Goal: Information Seeking & Learning: Learn about a topic

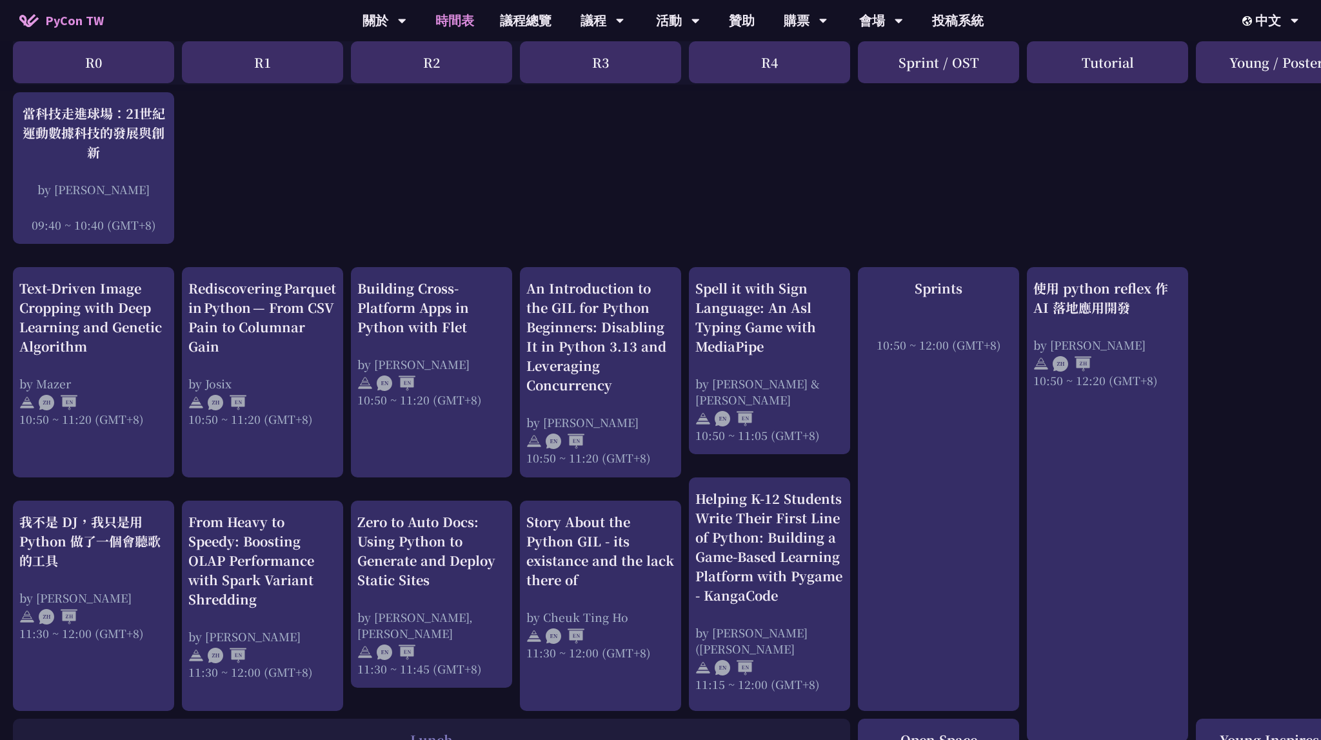
drag, startPoint x: 807, startPoint y: 169, endPoint x: 800, endPoint y: 166, distance: 7.8
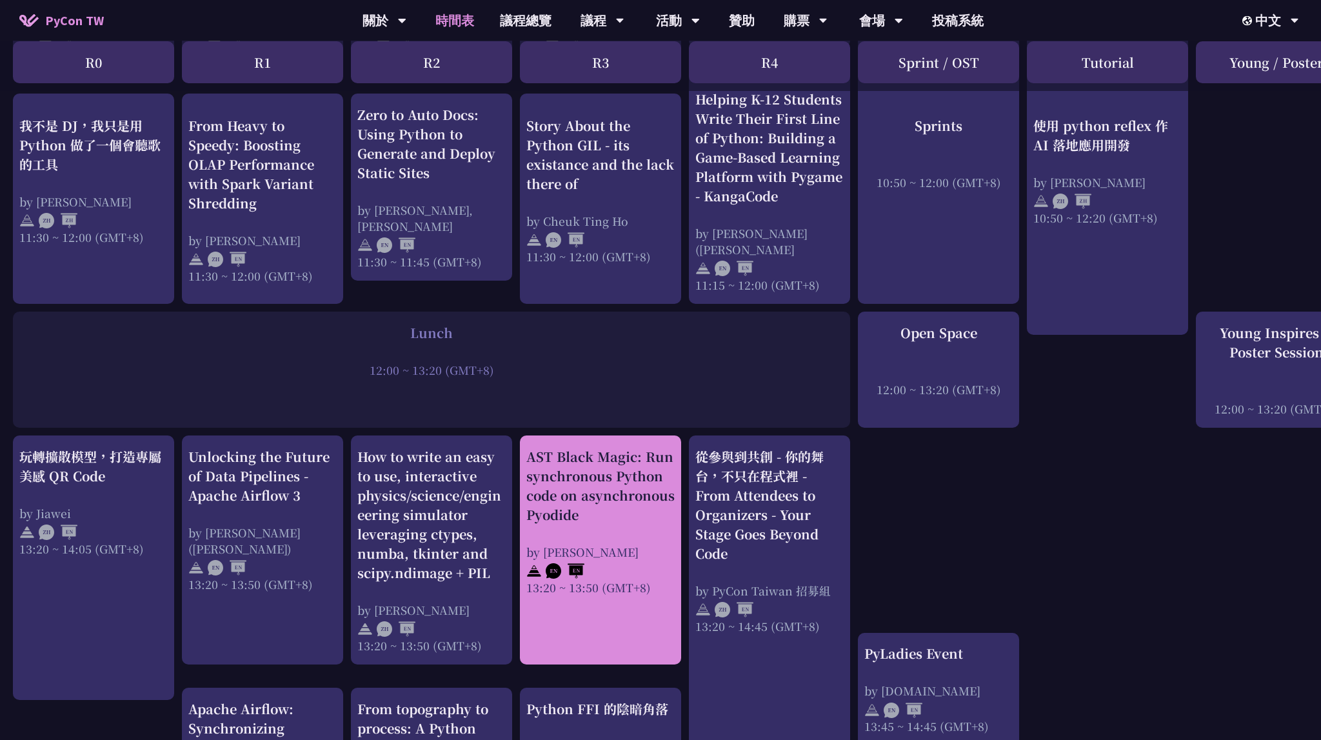
scroll to position [749, 0]
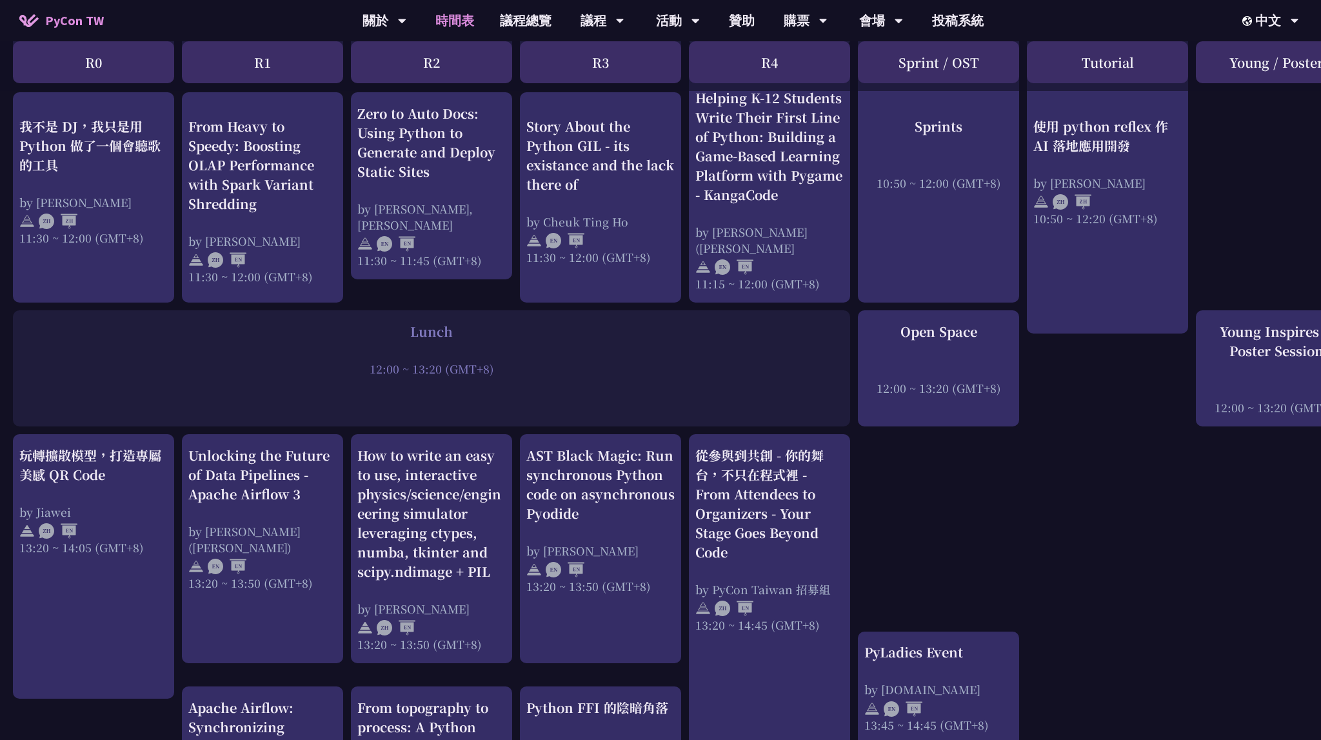
click at [915, 505] on div "An Introduction to the GIL for Python Beginners: Disabling It in Python 3.13 an…" at bounding box center [685, 555] width 1370 height 2083
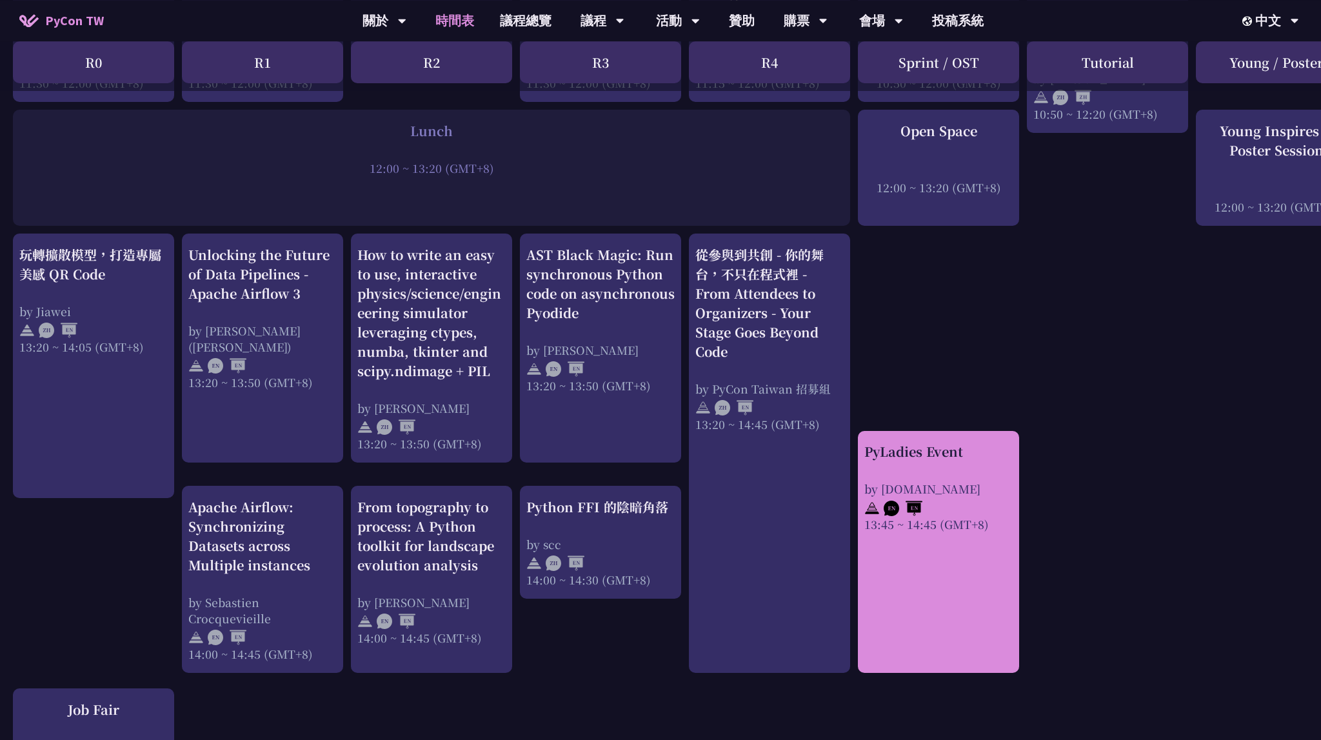
scroll to position [953, 0]
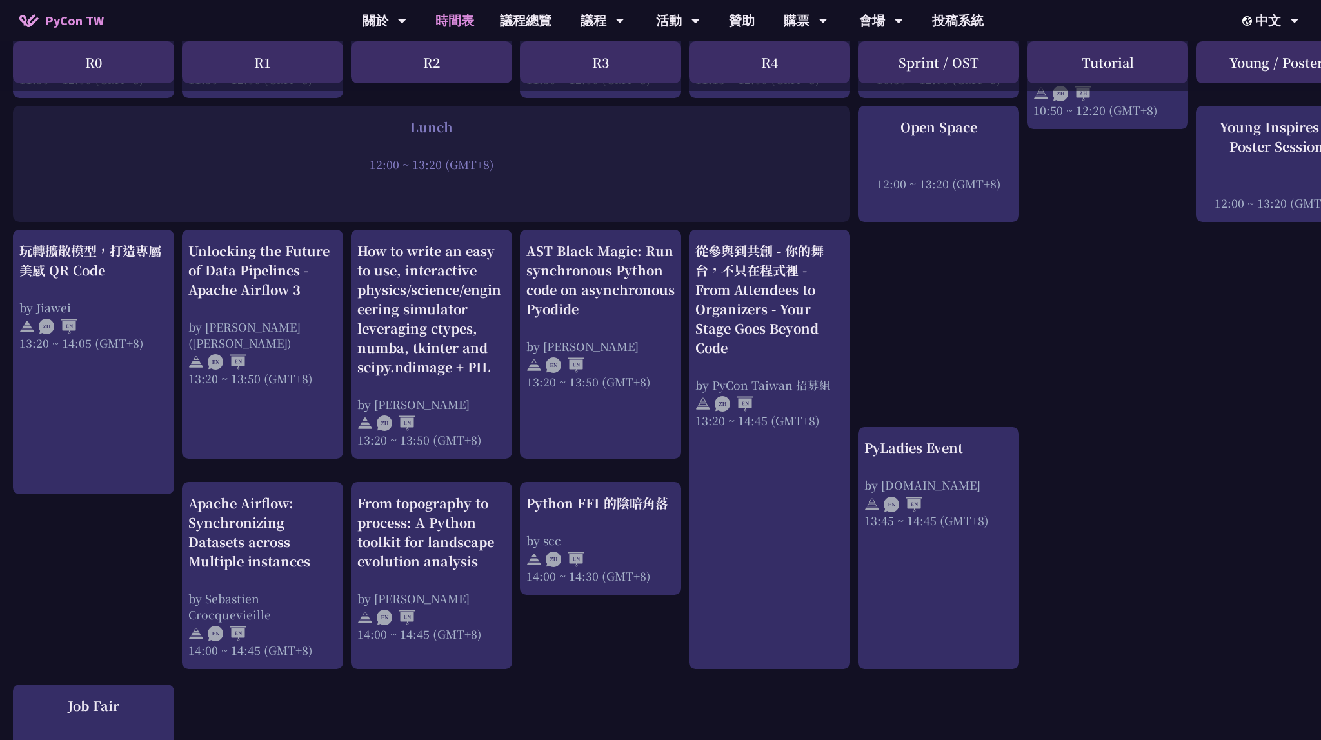
click at [956, 342] on div "An Introduction to the GIL for Python Beginners: Disabling It in Python 3.13 an…" at bounding box center [685, 350] width 1370 height 2083
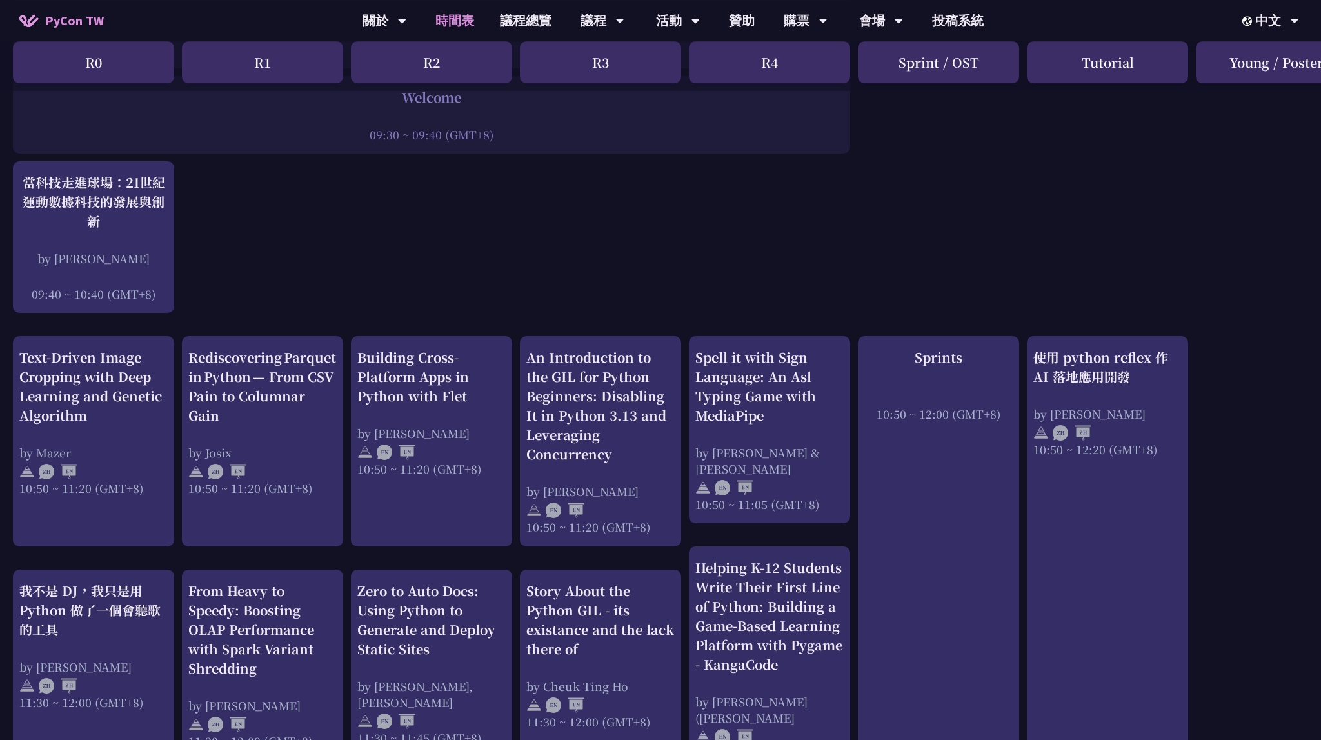
scroll to position [0, 0]
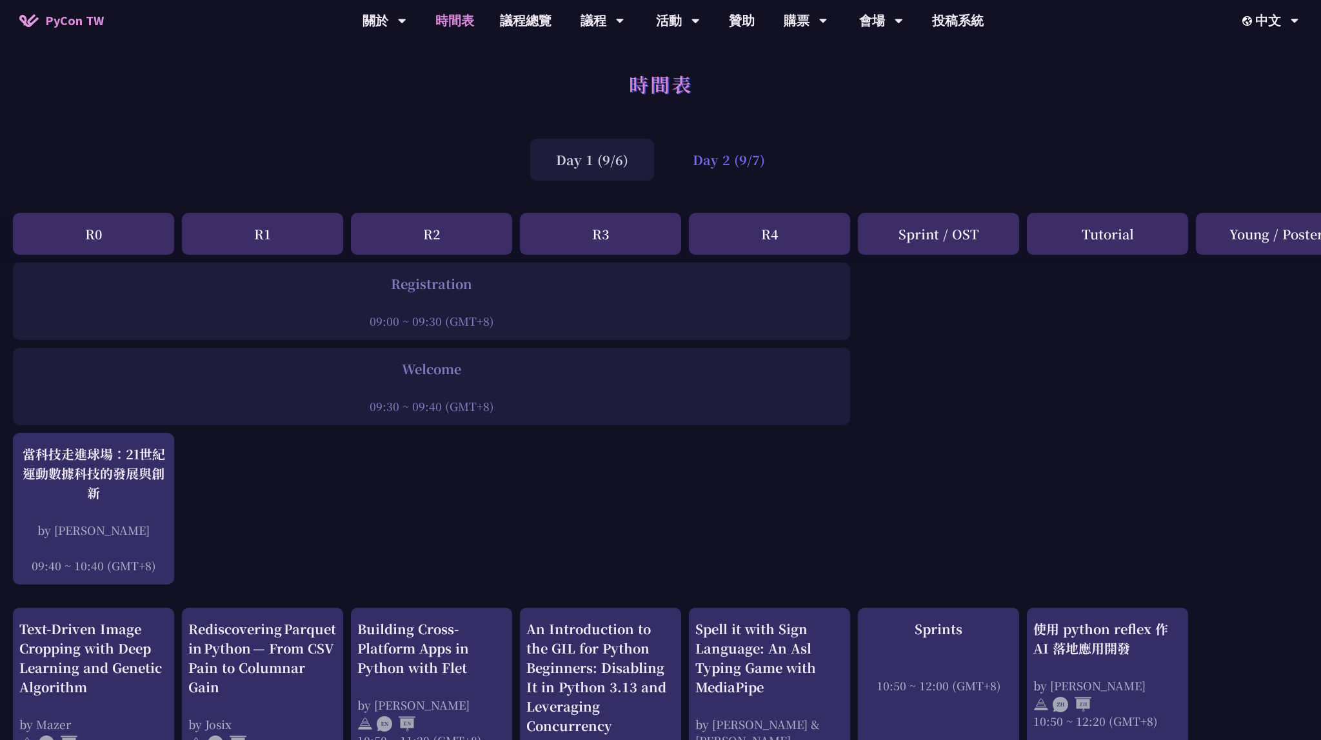
click at [705, 166] on div "Day 2 (9/7)" at bounding box center [729, 160] width 124 height 42
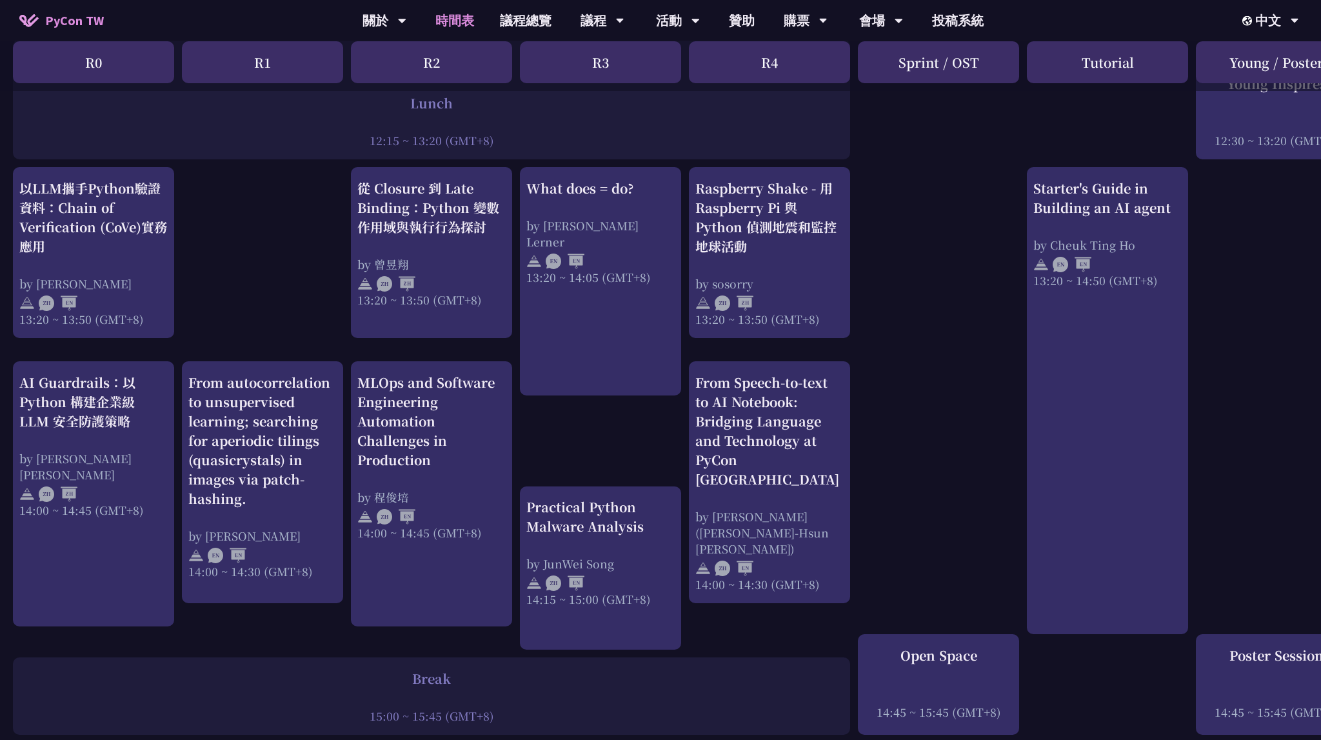
scroll to position [1293, 0]
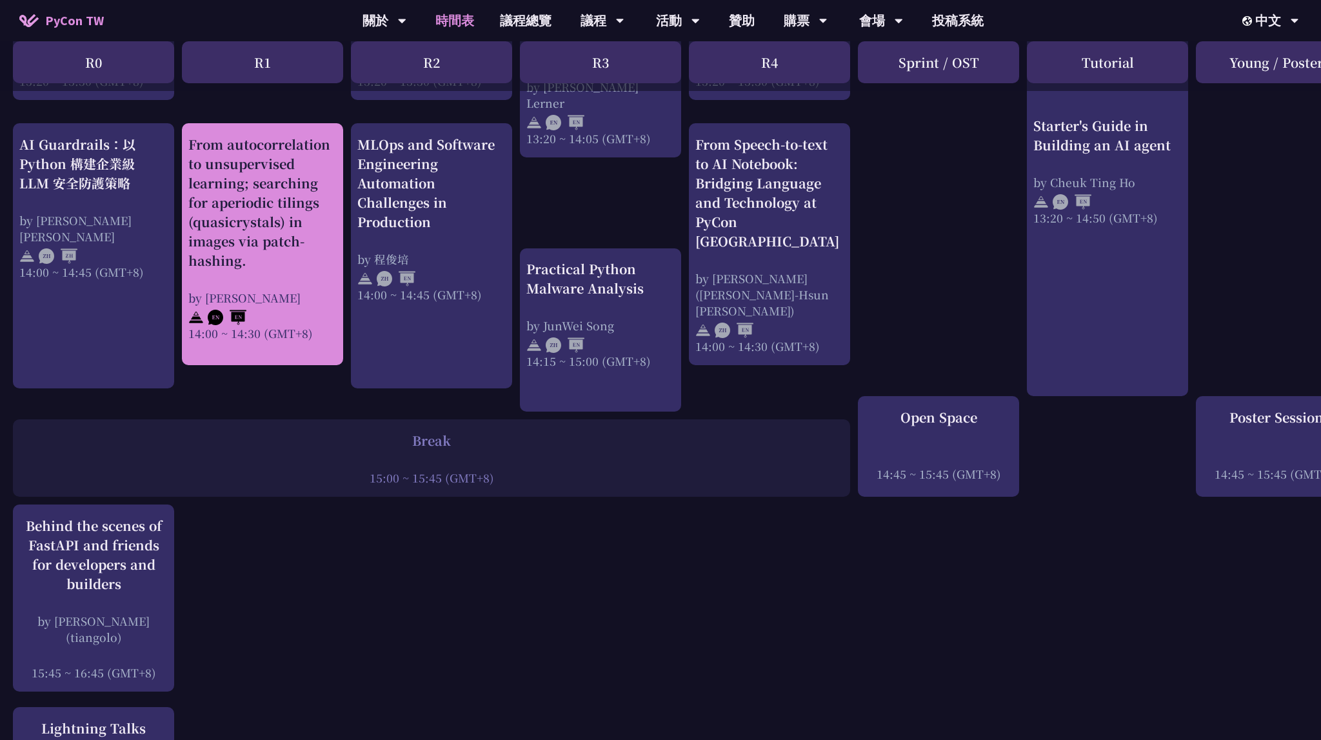
click at [300, 279] on div "From autocorrelation to unsupervised learning; searching for aperiodic tilings …" at bounding box center [262, 238] width 148 height 206
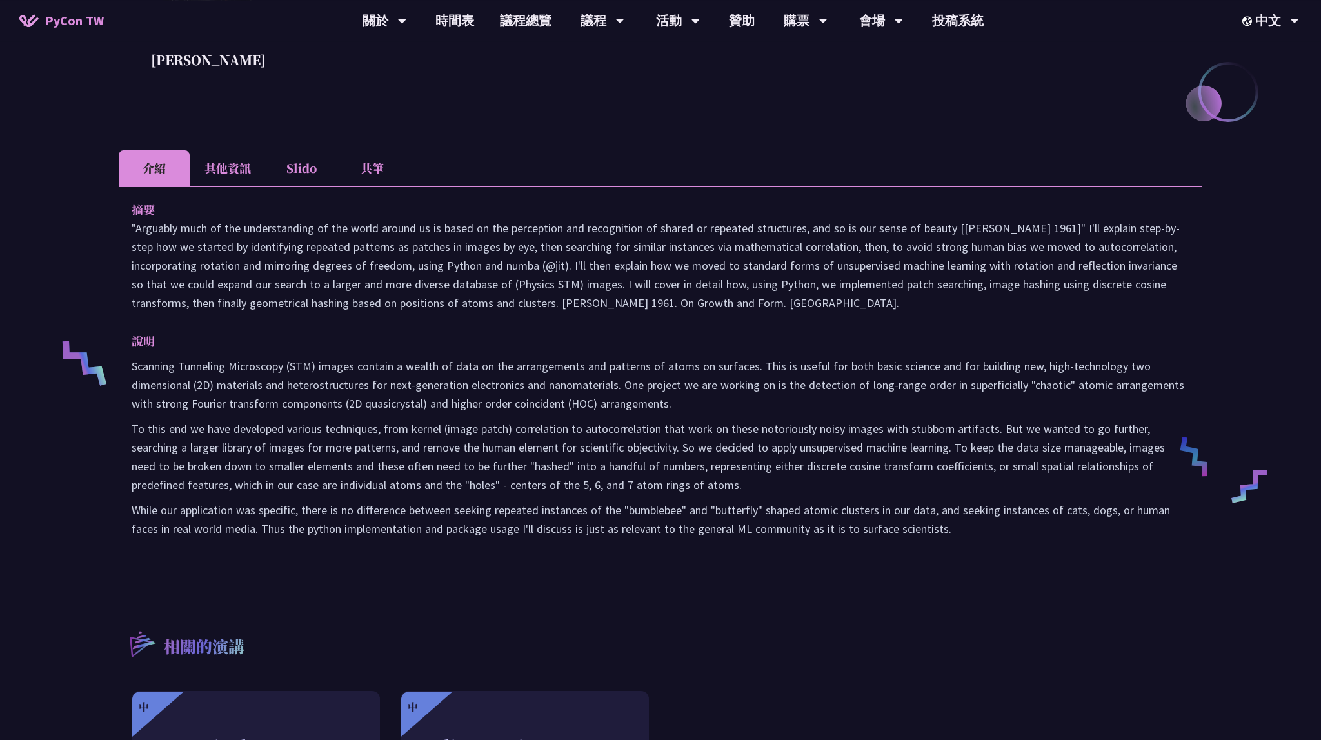
scroll to position [272, 0]
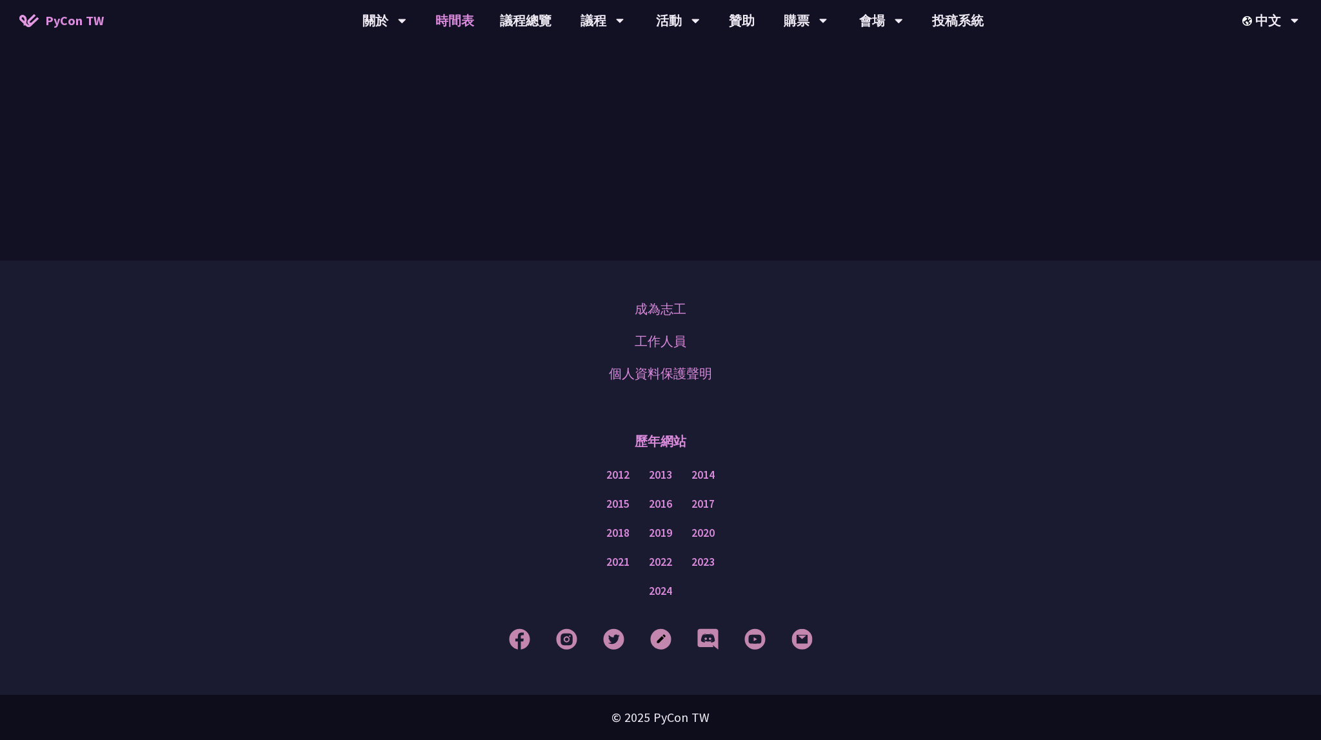
scroll to position [1293, 0]
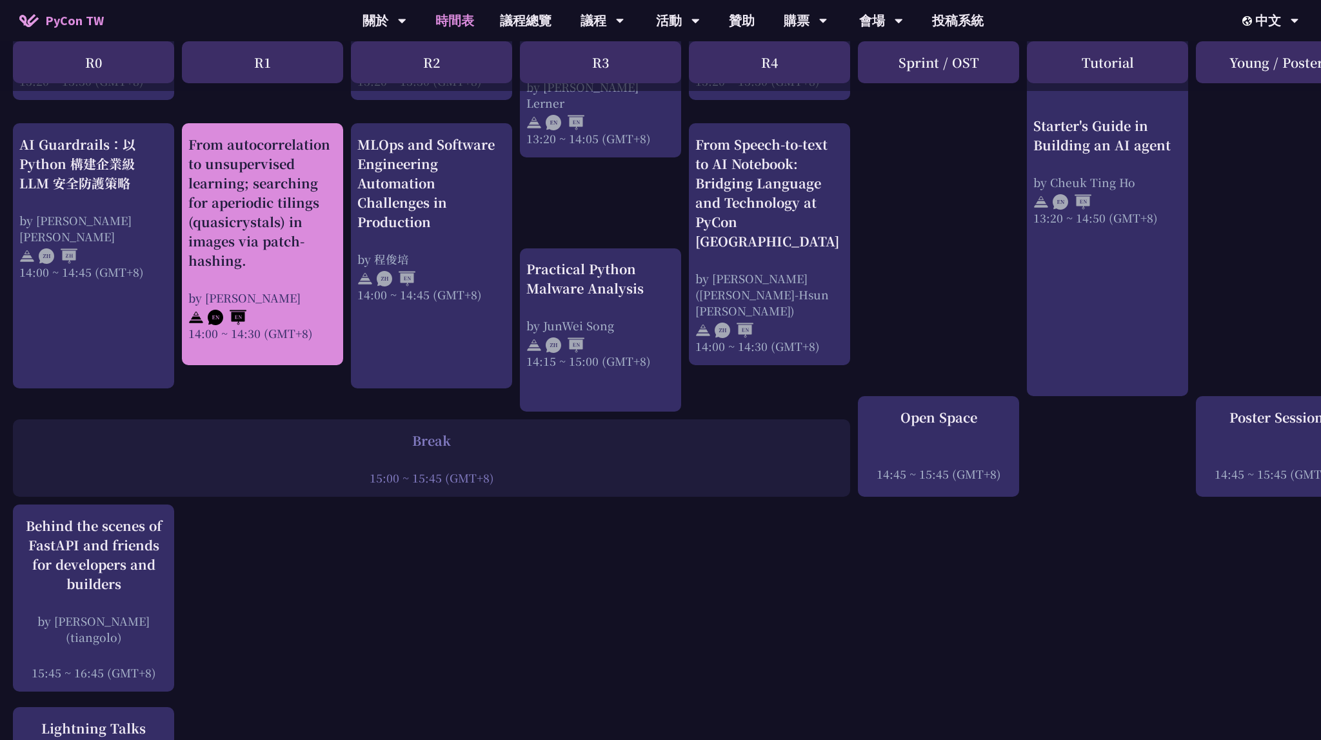
click at [293, 255] on div "From autocorrelation to unsupervised learning; searching for aperiodic tilings …" at bounding box center [262, 202] width 148 height 135
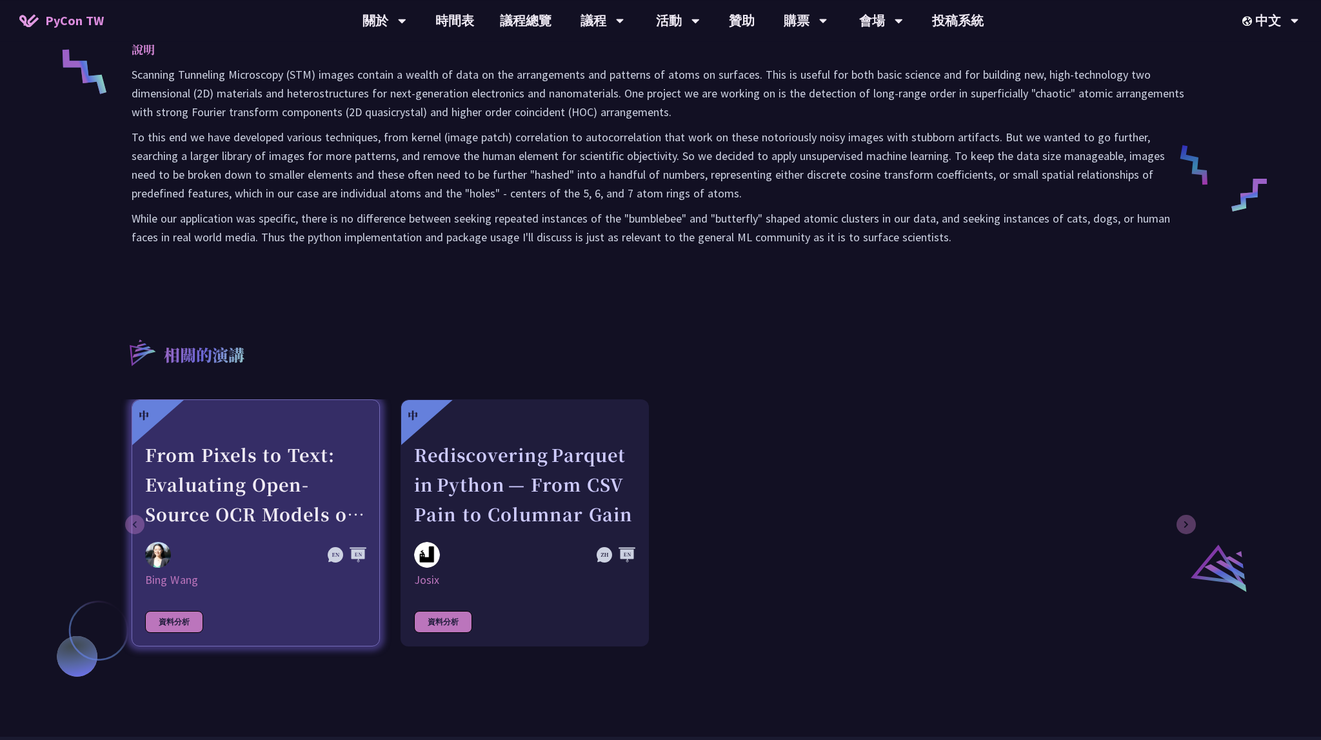
scroll to position [817, 0]
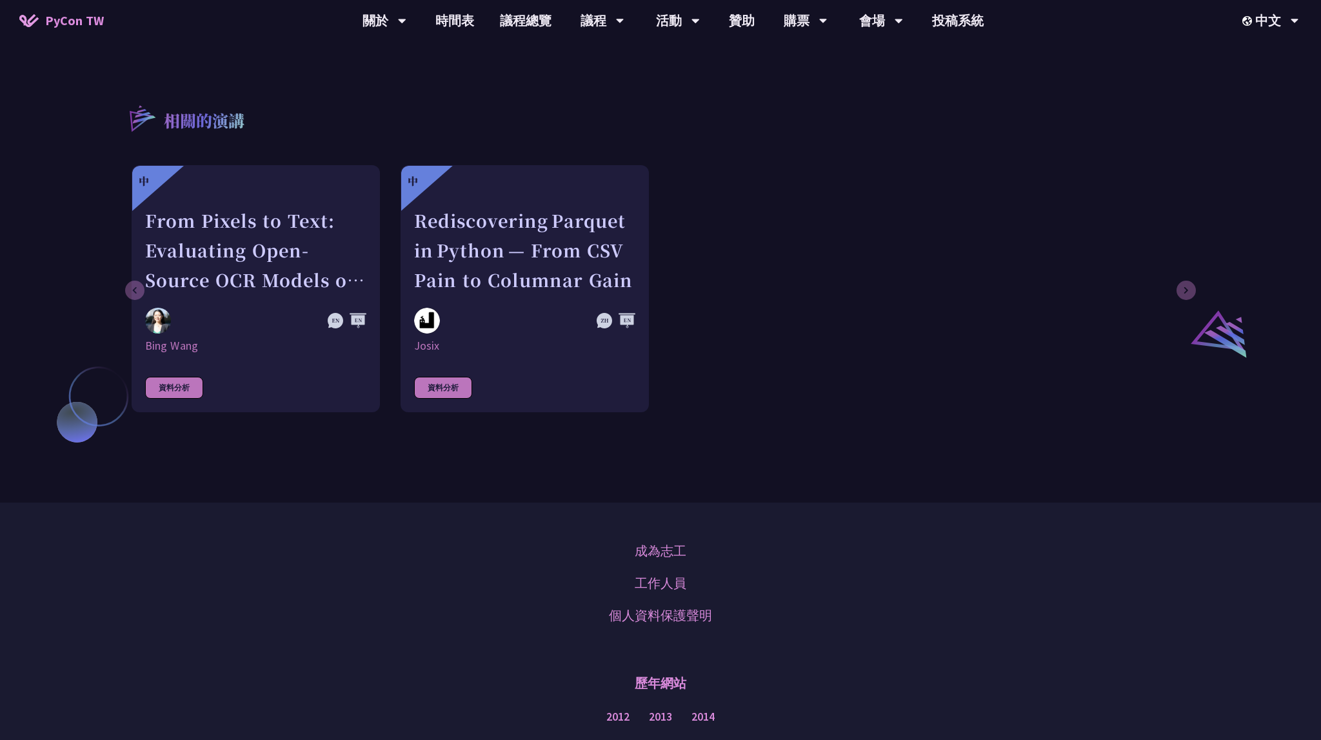
click at [809, 278] on div "中 From Pixels to Text: Evaluating Open-Source OCR Models on Japanese Medical Do…" at bounding box center [659, 288] width 1054 height 247
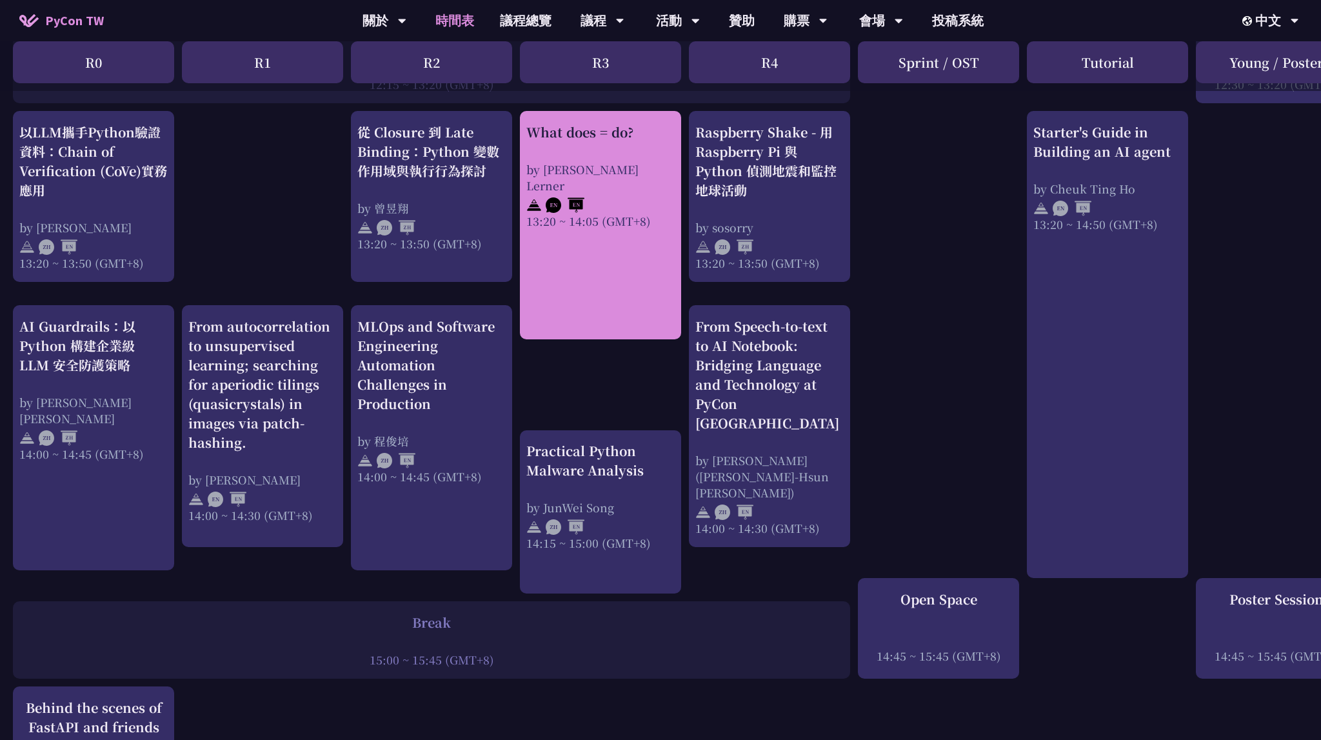
scroll to position [1089, 0]
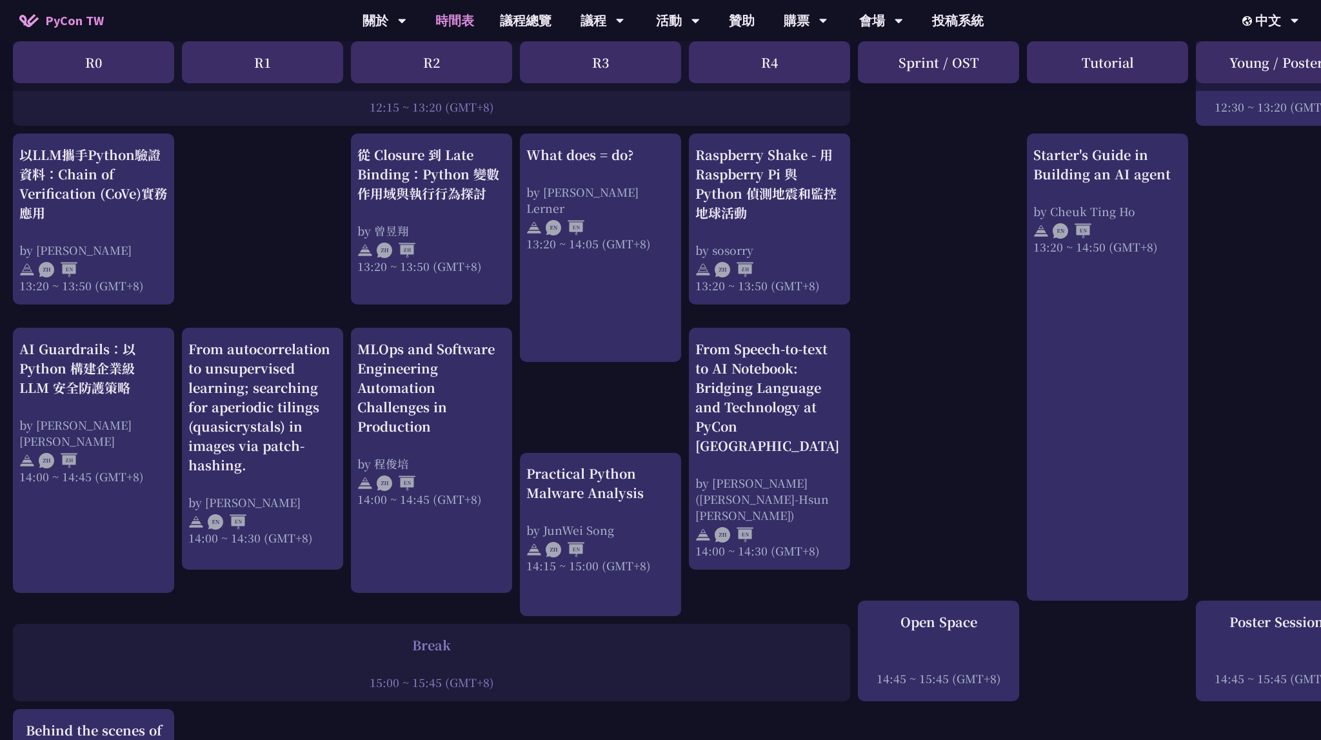
click at [266, 244] on div "print("Hello World")，然後呢？ by 高見龍 10:50 ~ 11:35 (GMT+8) What does = do? by Reuve…" at bounding box center [685, 175] width 1370 height 2005
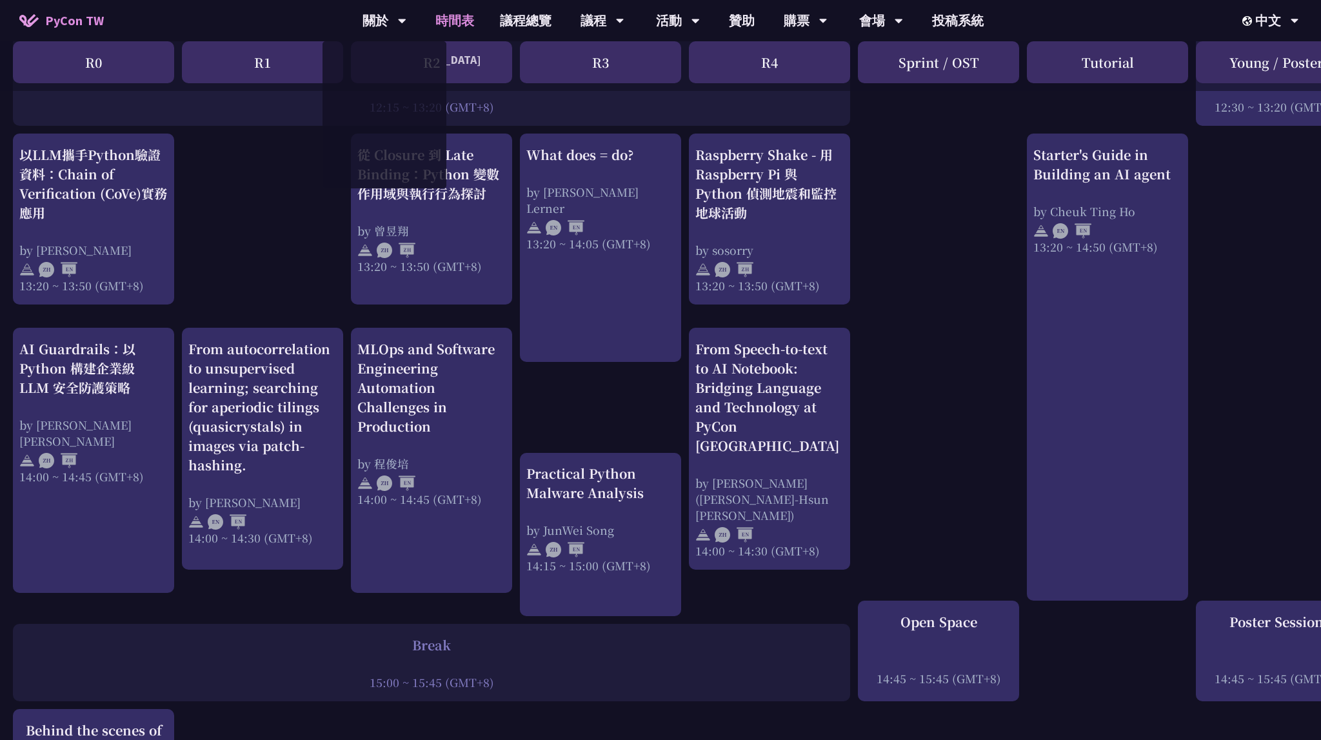
click at [927, 324] on div "print("Hello World")，然後呢？ by 高見龍 10:50 ~ 11:35 (GMT+8) What does = do? by Reuve…" at bounding box center [685, 175] width 1370 height 2005
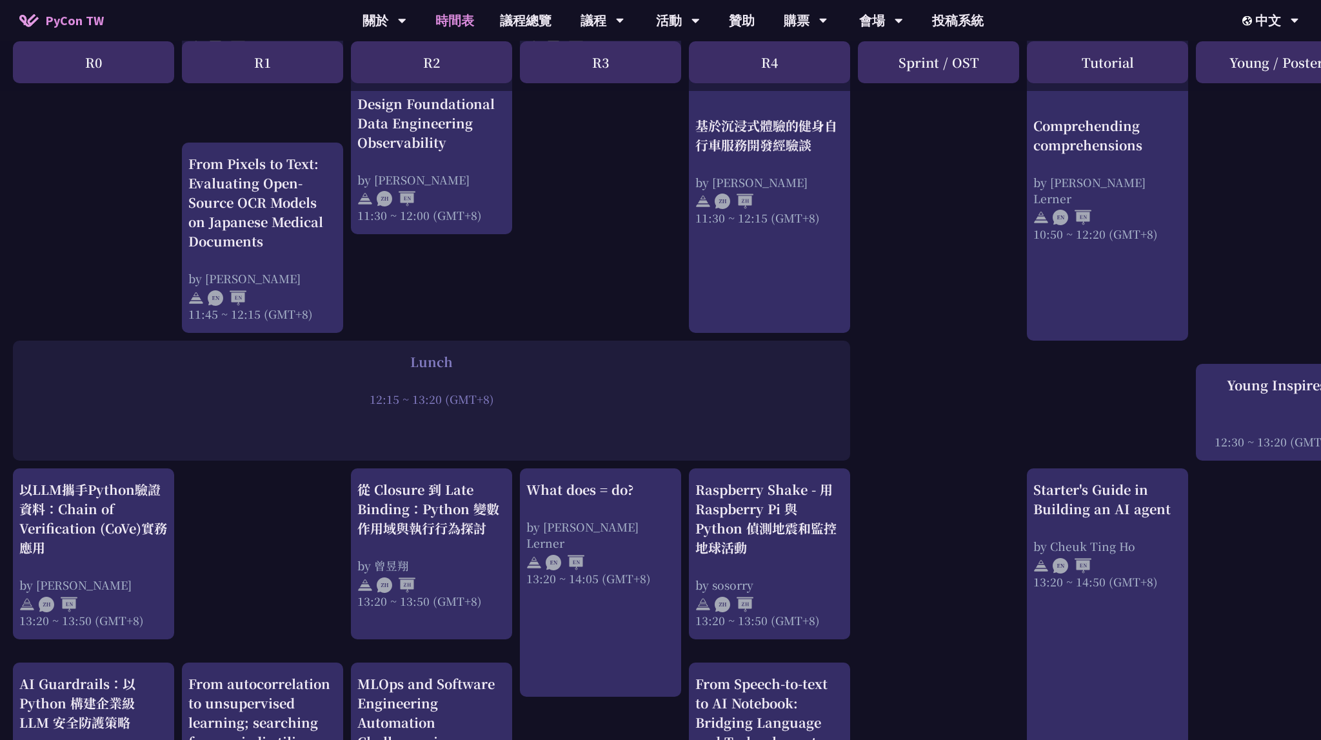
scroll to position [749, 0]
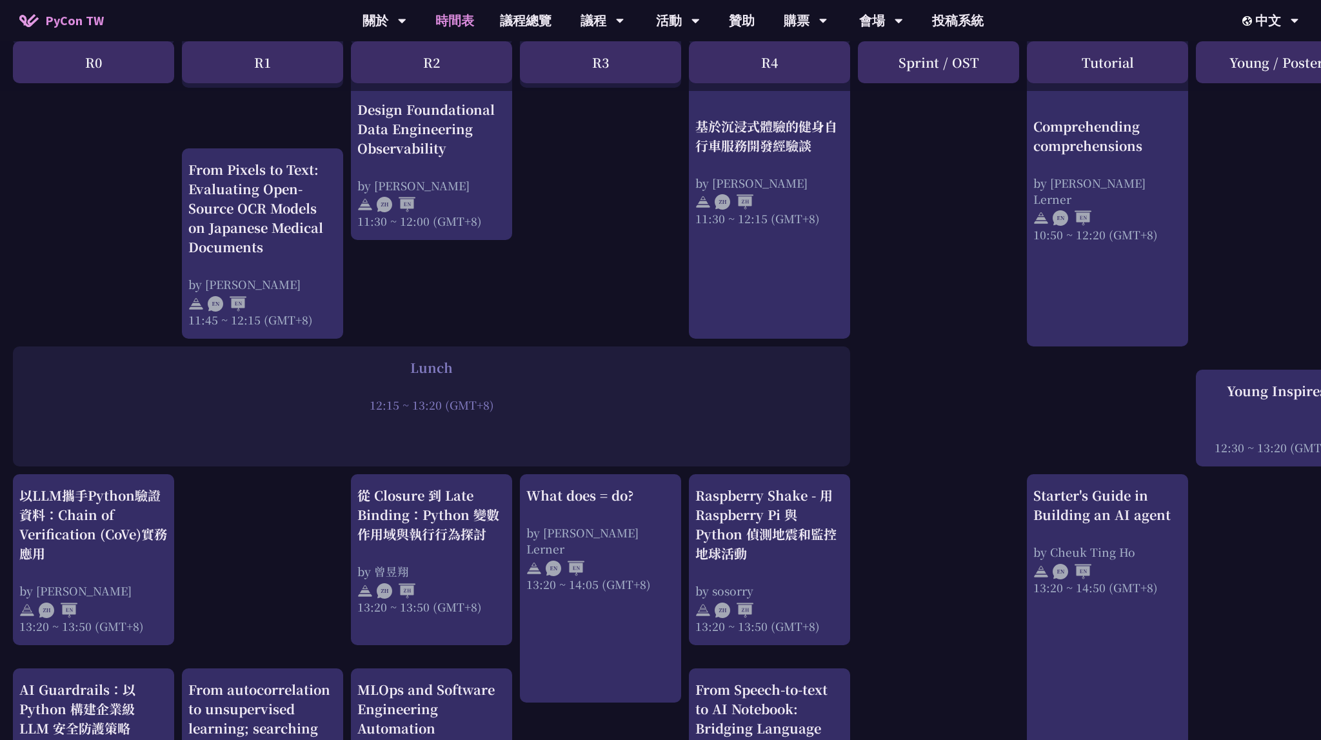
click at [74, 28] on span "PyCon TW" at bounding box center [74, 20] width 59 height 19
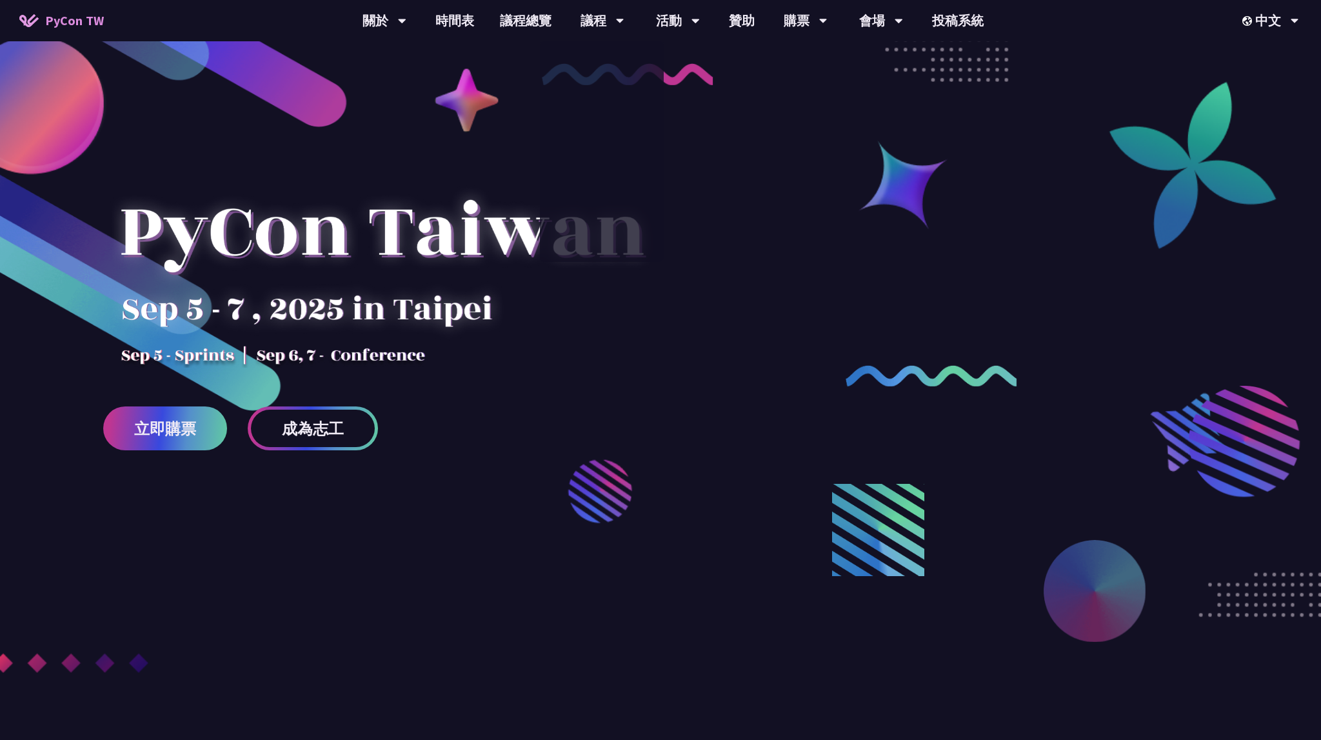
drag, startPoint x: 927, startPoint y: 324, endPoint x: 1042, endPoint y: 208, distance: 163.7
click at [927, 324] on div at bounding box center [660, 427] width 1321 height 701
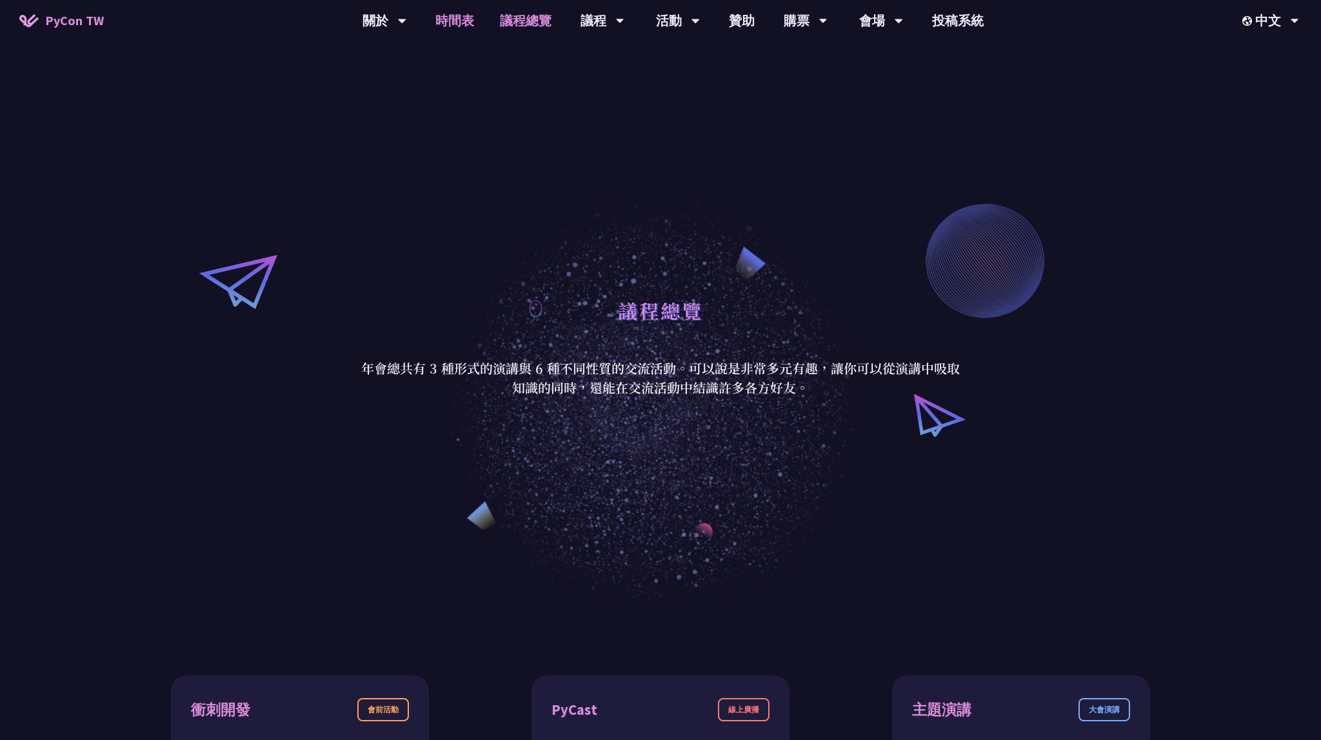
click at [435, 30] on link "時間表" at bounding box center [454, 20] width 64 height 41
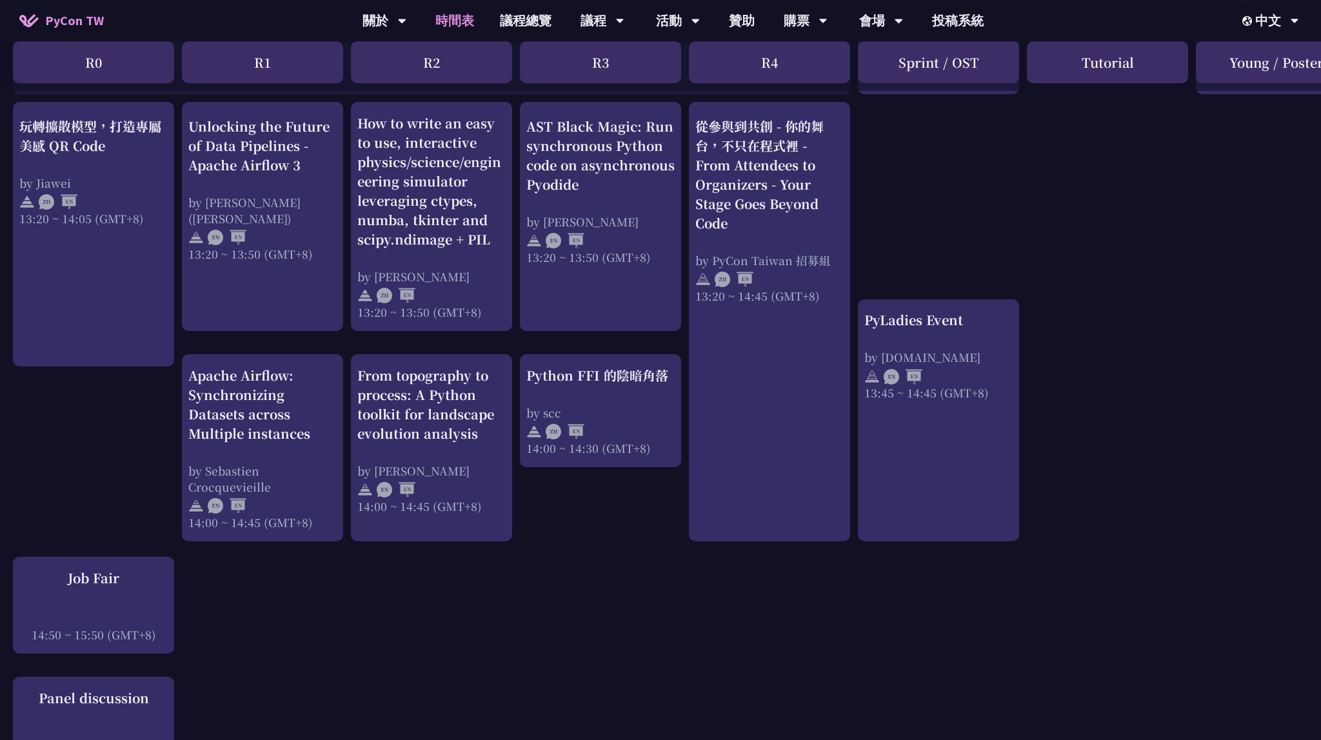
scroll to position [1082, 0]
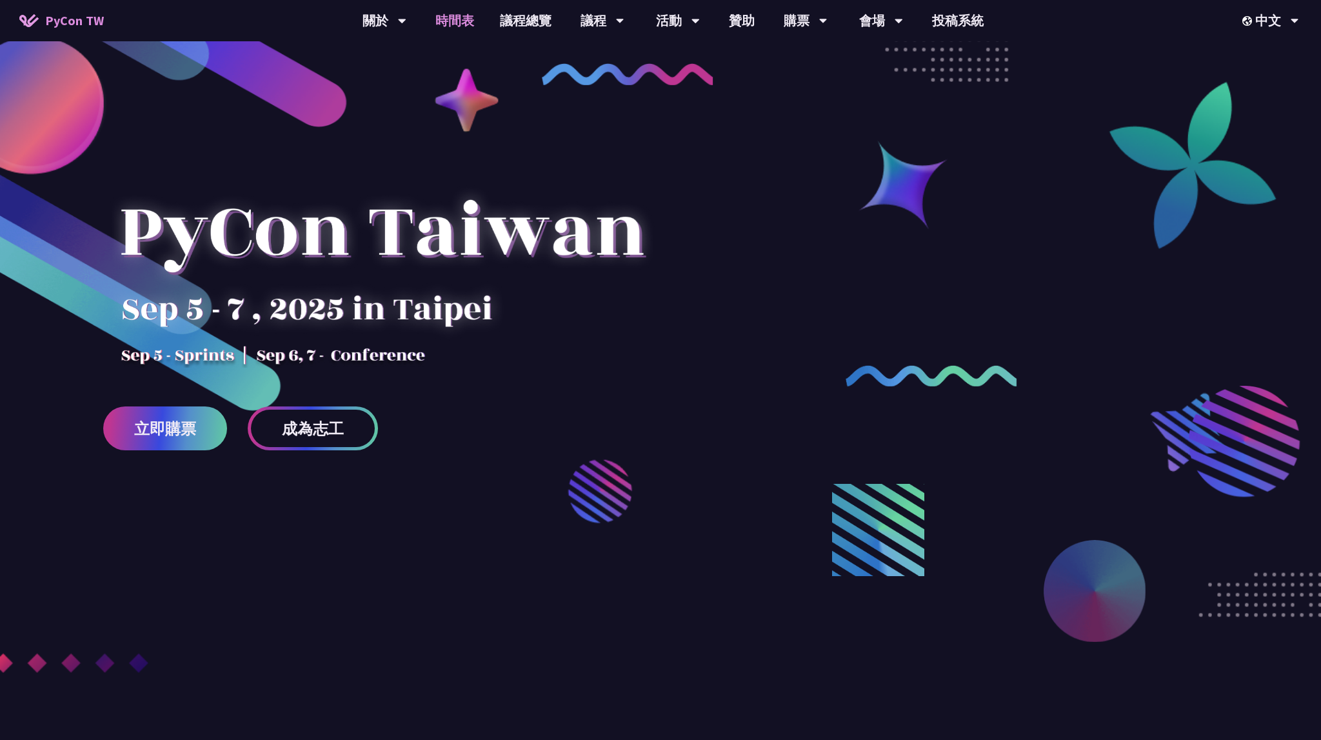
click at [444, 17] on link "時間表" at bounding box center [454, 20] width 64 height 41
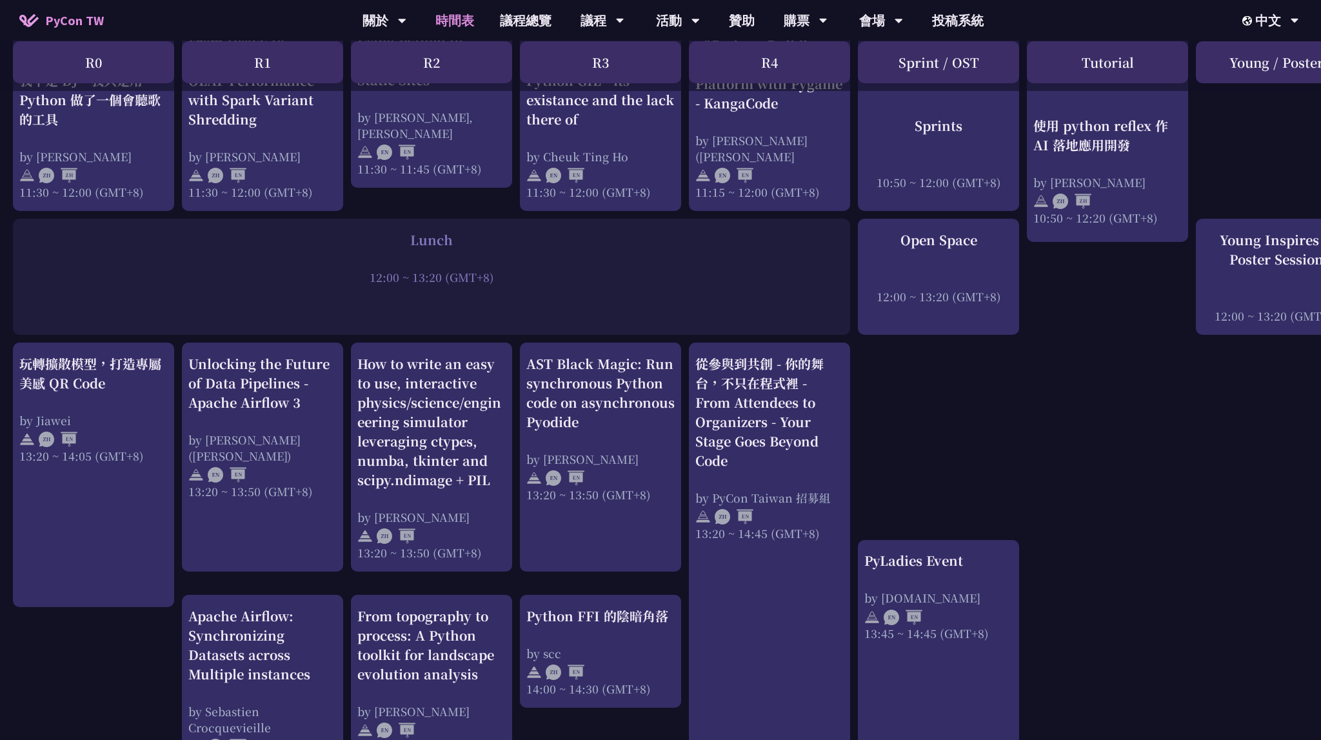
scroll to position [953, 0]
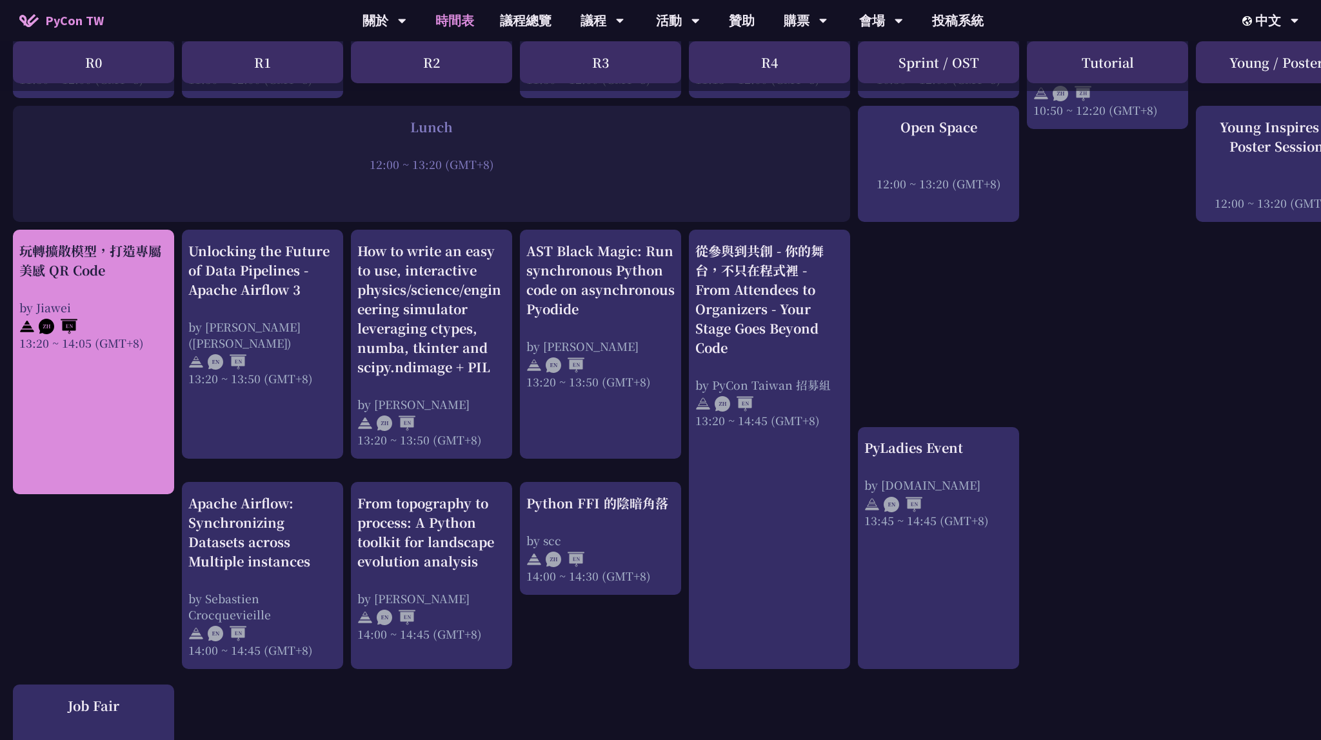
click at [79, 391] on link "玩轉擴散模型，打造專屬美感 QR Code by Jiawei 13:20 ~ 14:05 (GMT+8)" at bounding box center [93, 362] width 148 height 242
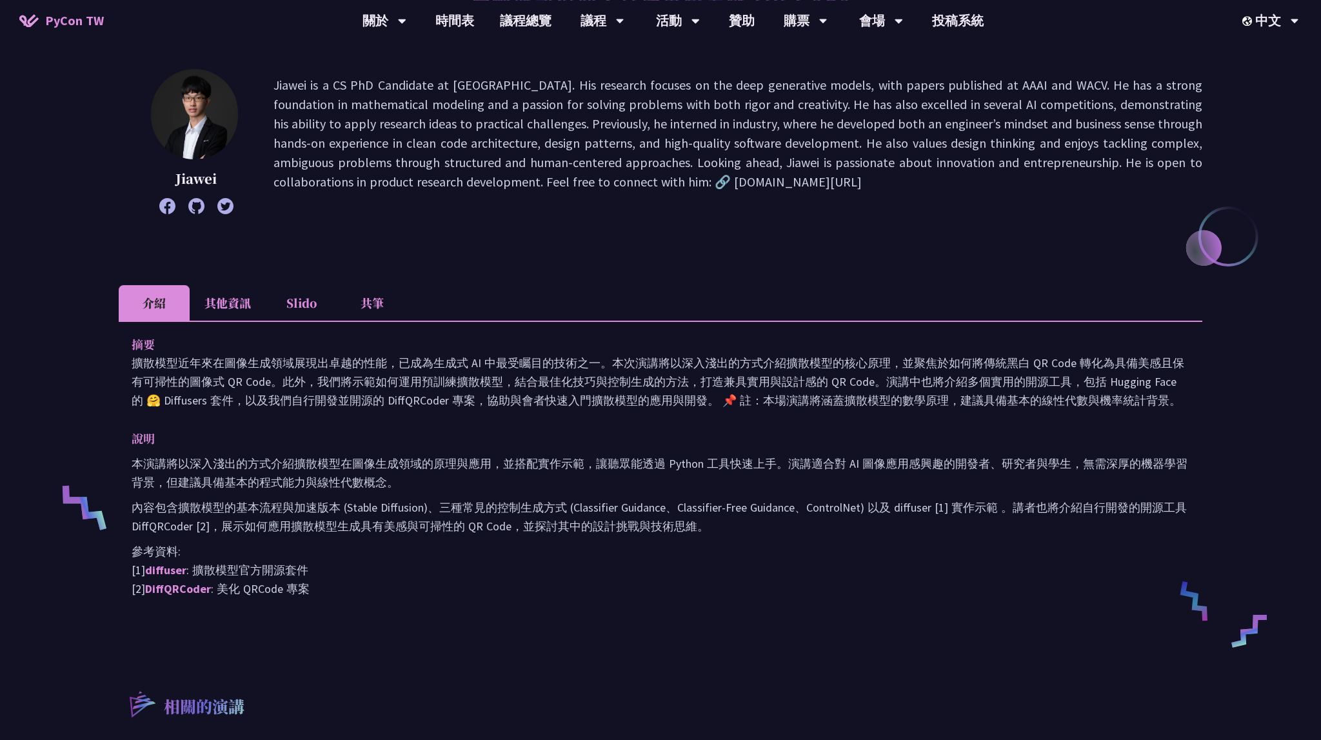
scroll to position [272, 0]
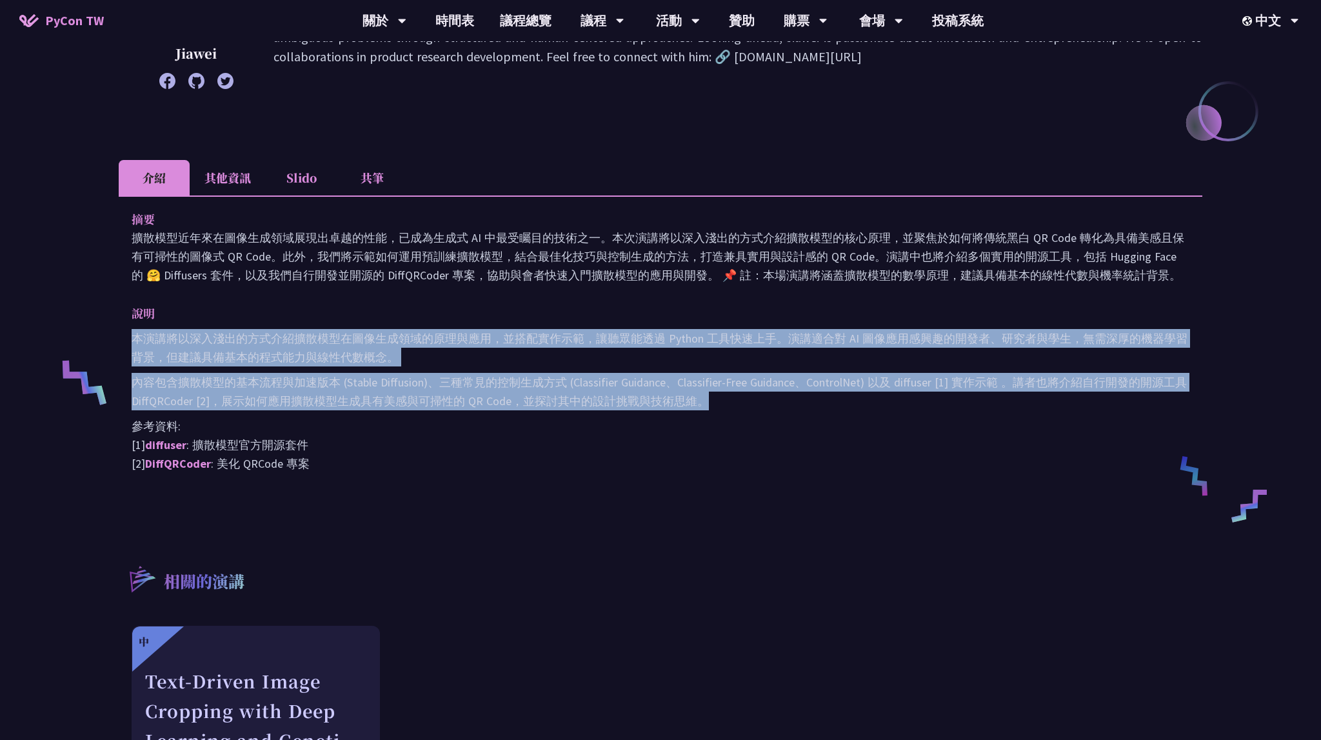
drag, startPoint x: 130, startPoint y: 342, endPoint x: 845, endPoint y: 409, distance: 717.6
click at [845, 409] on div "摘要 擴散模型近年來在圖像生成領域展現出卓越的性能，已成為生成式 AI 中最受矚目的技術之一。本次演講將以深入淺出的方式介紹擴散模型的核心原理，並聚焦於如何將…" at bounding box center [660, 350] width 1083 height 310
click at [845, 409] on div "本演講將以深入淺出的方式介紹擴散模型在圖像生成領域的原理與應用，並搭配實作示範，讓聽眾能透過 Python 工具快速上手。演講適合對 AI 圖像應用感興趣的開…" at bounding box center [660, 401] width 1057 height 144
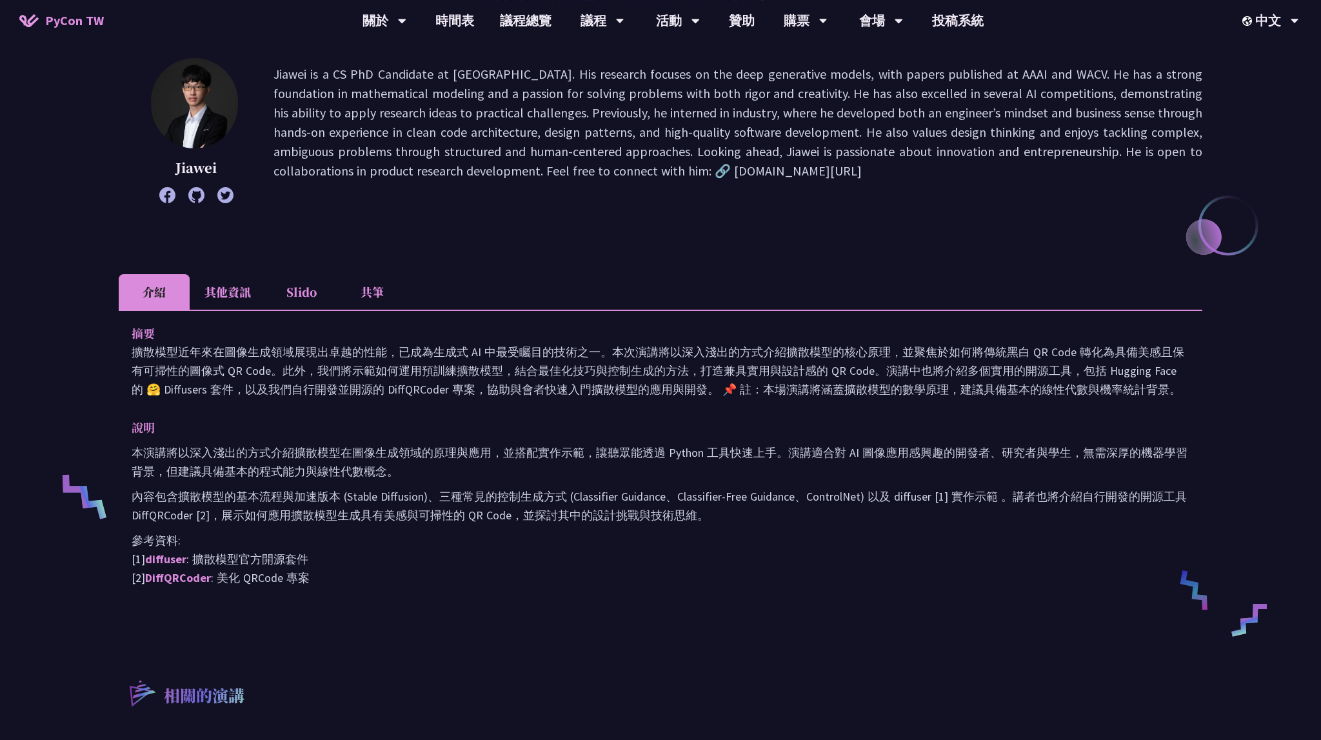
scroll to position [68, 0]
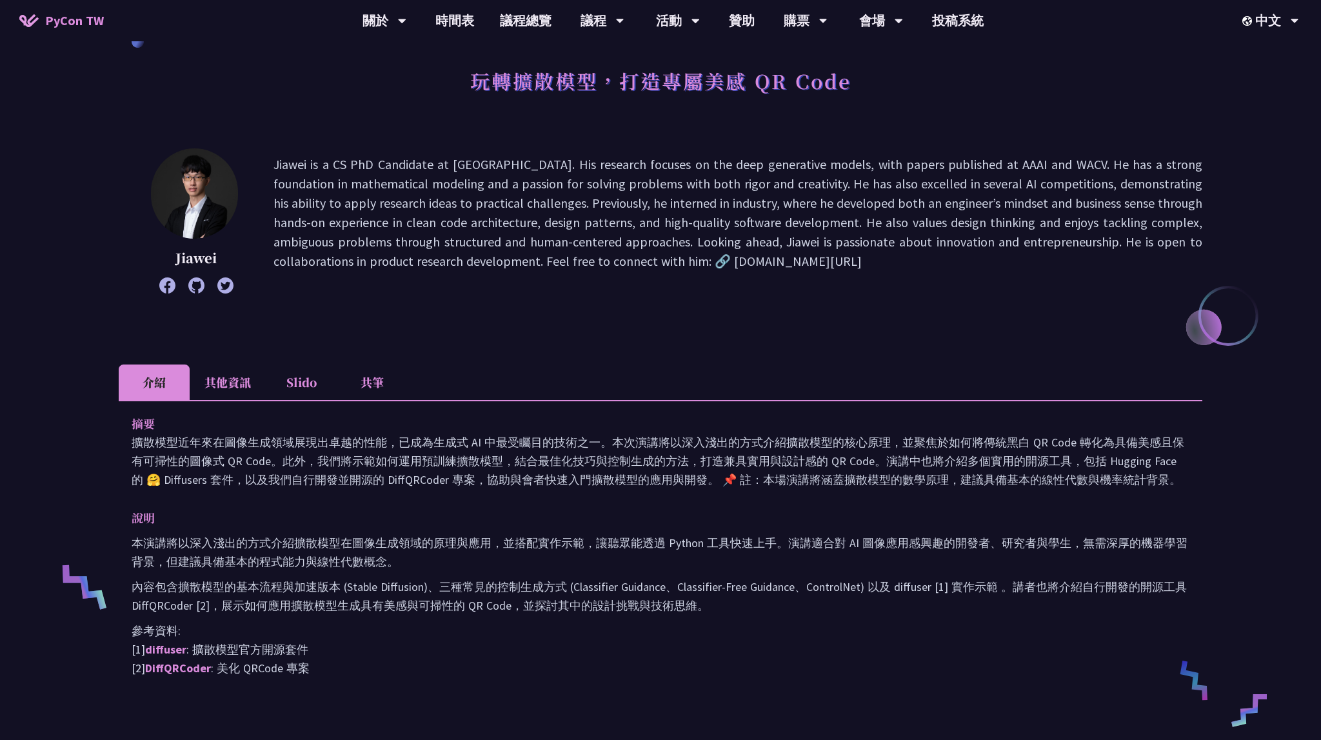
click at [222, 378] on li "其他資訊" at bounding box center [228, 381] width 76 height 35
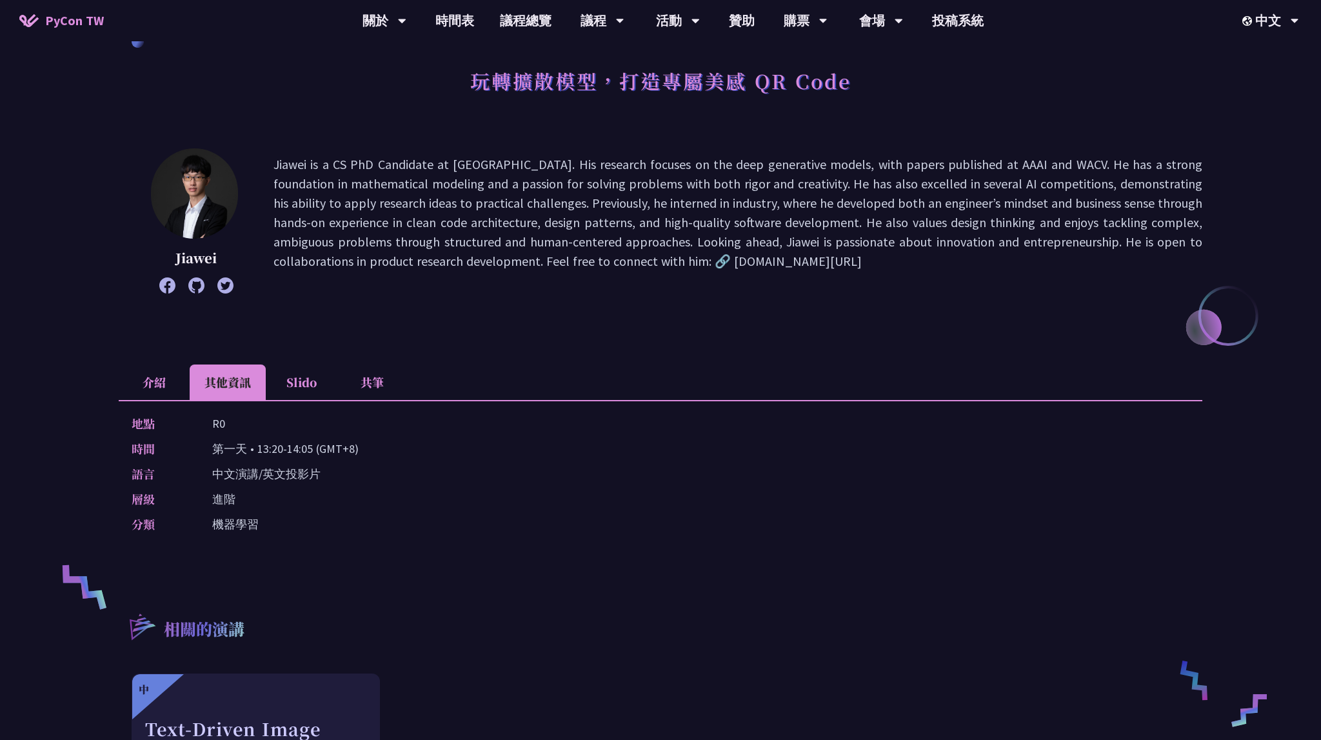
click at [302, 380] on li "Slido" at bounding box center [301, 381] width 71 height 35
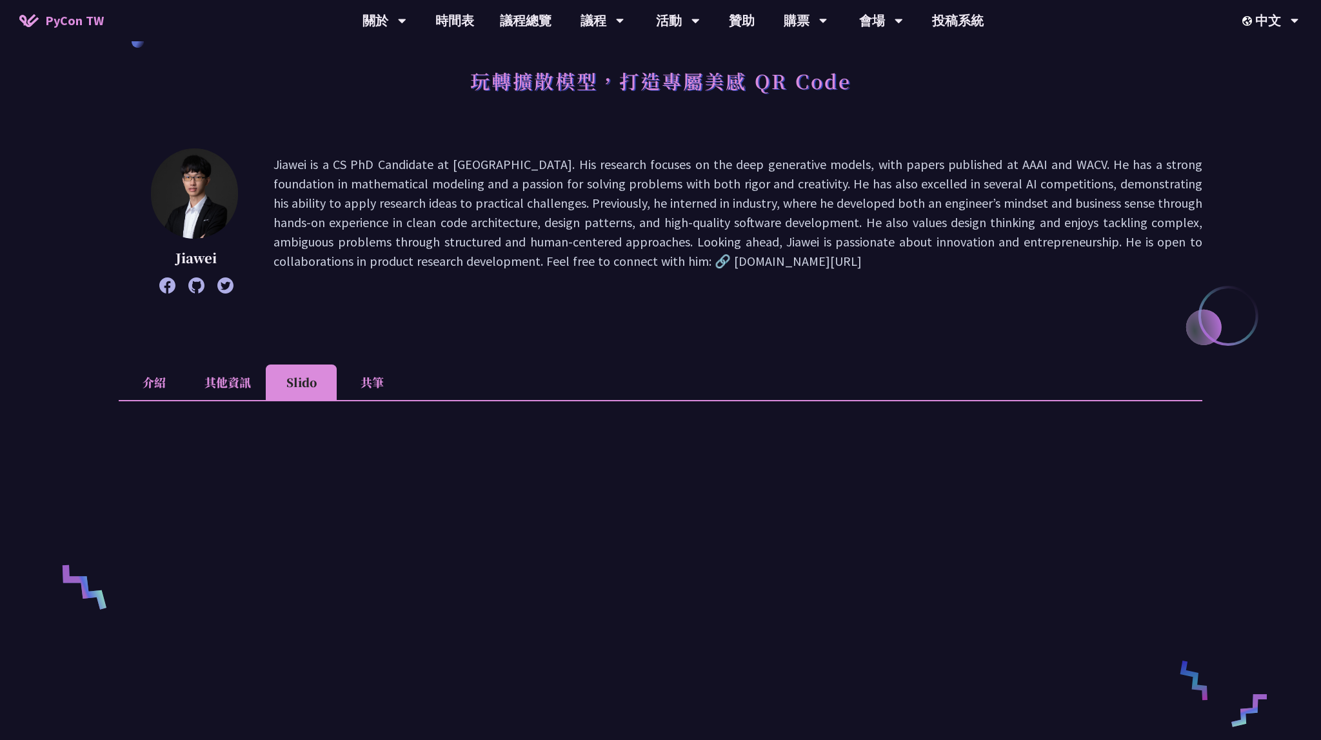
click at [352, 382] on li "共筆" at bounding box center [372, 381] width 71 height 35
click at [221, 382] on li "其他資訊" at bounding box center [228, 381] width 76 height 35
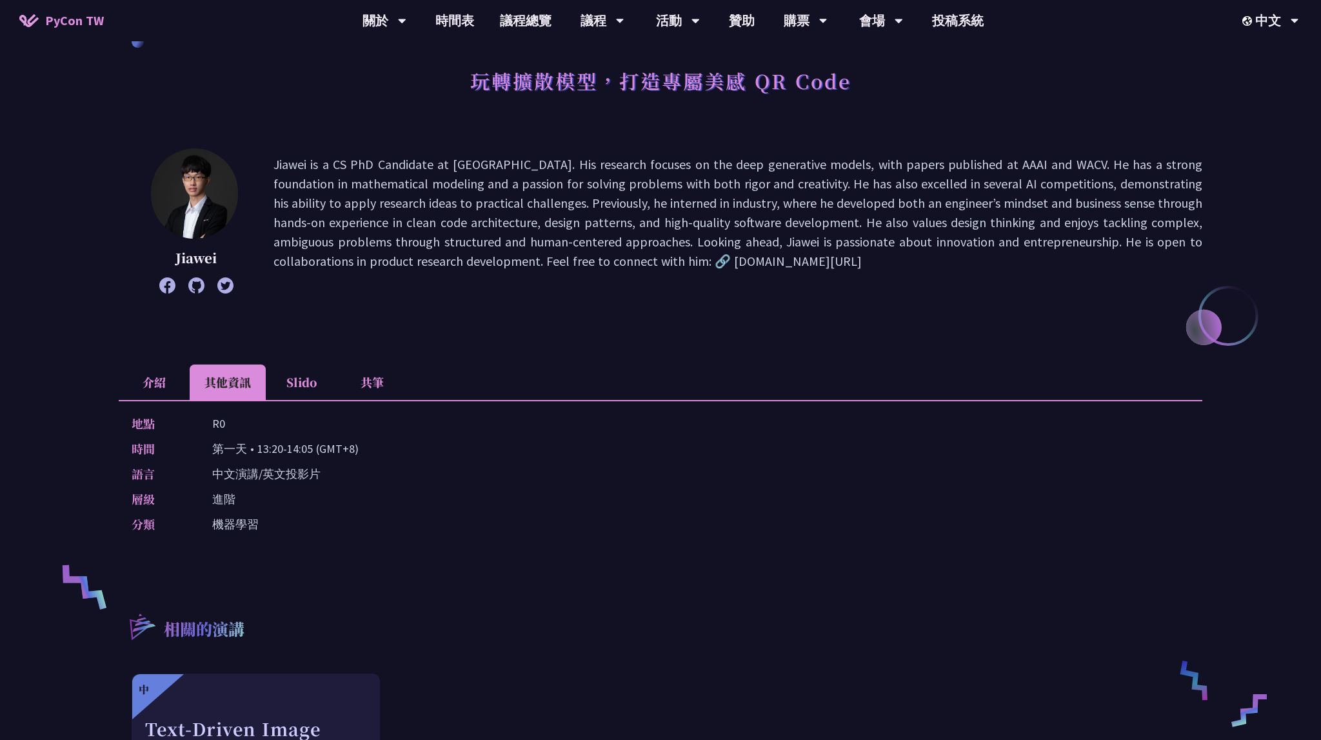
click at [153, 378] on li "介紹" at bounding box center [154, 381] width 71 height 35
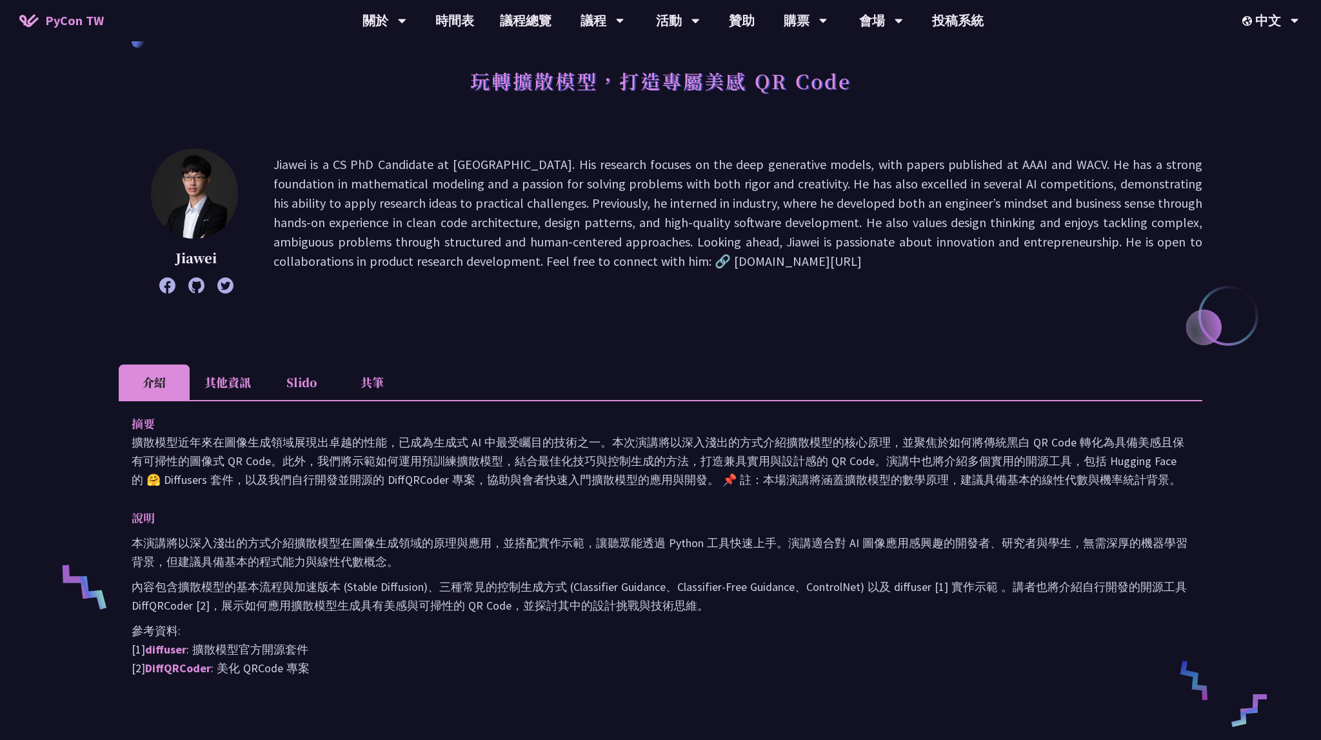
drag, startPoint x: 281, startPoint y: 164, endPoint x: 847, endPoint y: 285, distance: 579.0
click at [847, 285] on p "Jiawei is a CS PhD Candidate at [GEOGRAPHIC_DATA]. His research focuses on the …" at bounding box center [737, 221] width 929 height 132
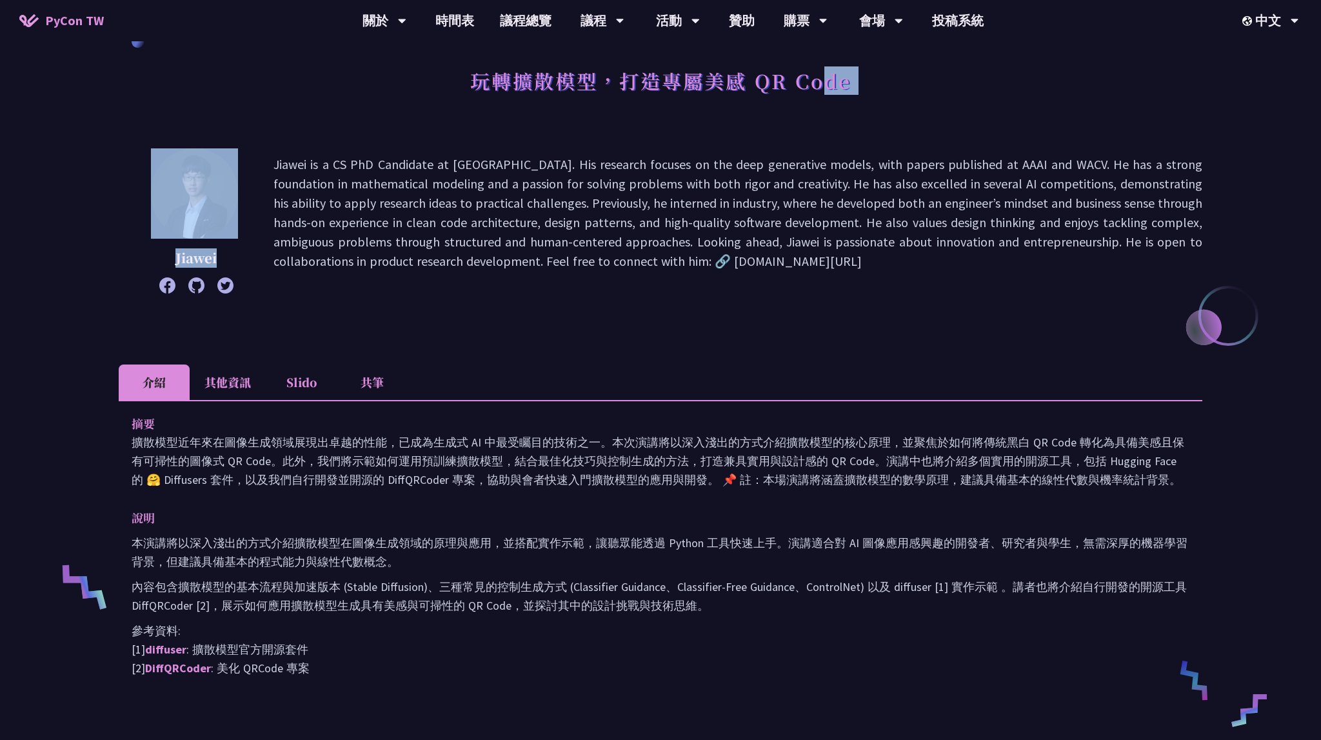
drag, startPoint x: 837, startPoint y: 249, endPoint x: 827, endPoint y: 131, distance: 118.4
click at [827, 131] on div "玩轉擴散模型，打造專屬美感 QR Code Jiawei Jiawei is a CS PhD Candidate at [GEOGRAPHIC_DATA].…" at bounding box center [660, 550] width 1083 height 1106
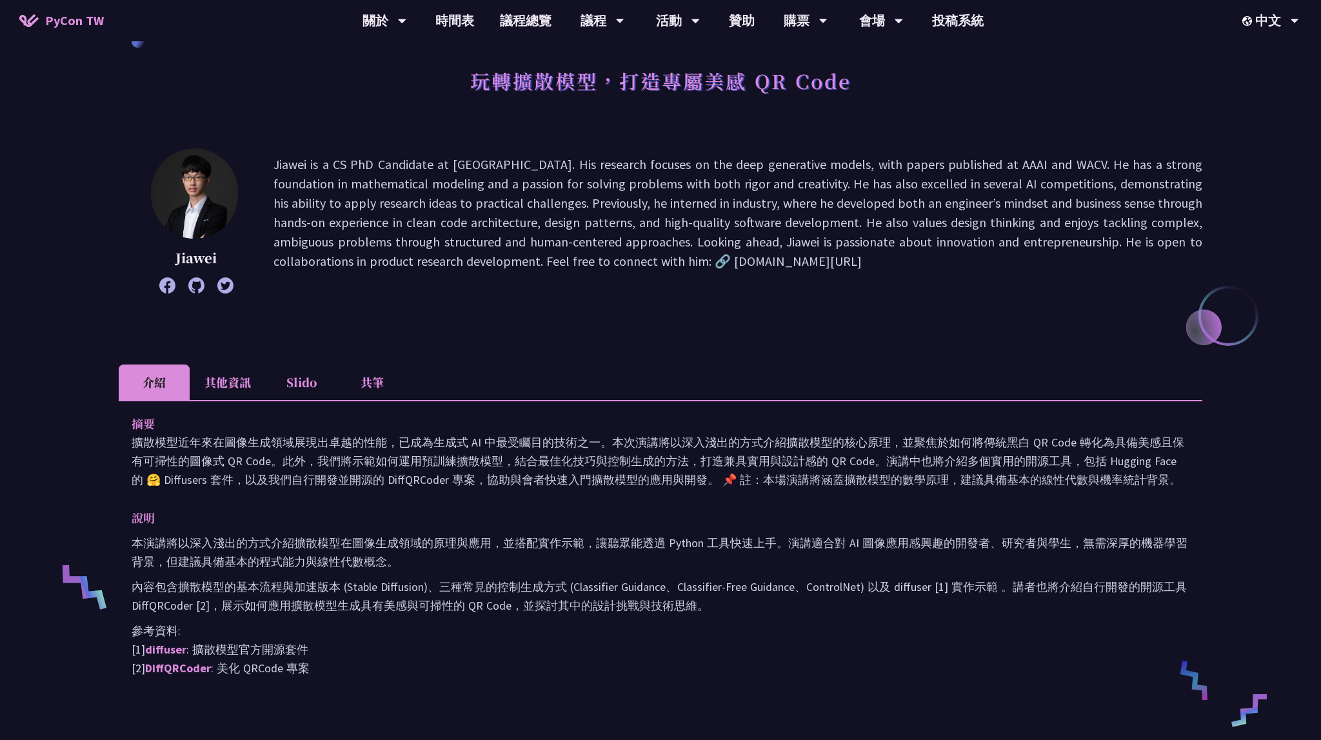
click at [827, 131] on div "玩轉擴散模型，打造專屬美感 QR Code Jiawei Jiawei is a CS PhD Candidate at [GEOGRAPHIC_DATA].…" at bounding box center [660, 550] width 1083 height 1106
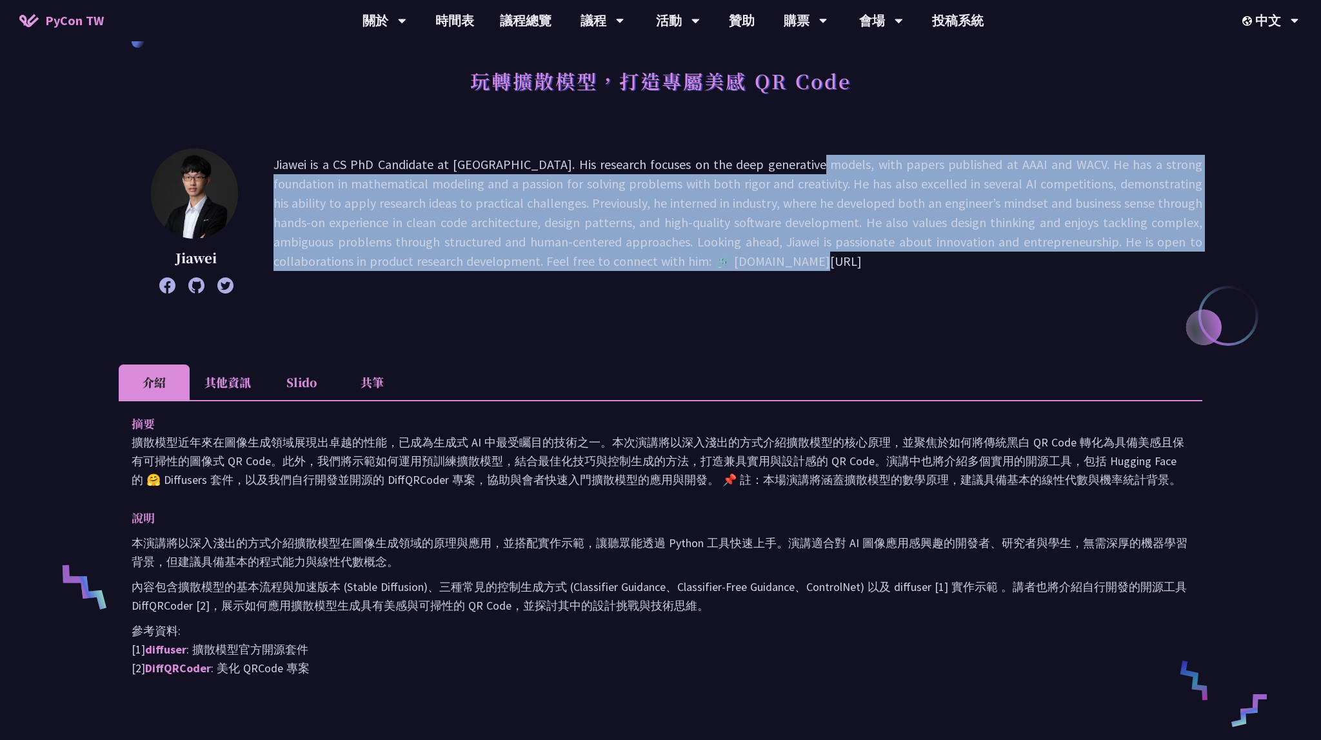
drag, startPoint x: 716, startPoint y: 173, endPoint x: 698, endPoint y: 284, distance: 112.9
click at [698, 280] on div "玩轉擴散模型，打造專屬美感 QR Code Jiawei Jiawei is a CS PhD Candidate at [GEOGRAPHIC_DATA].…" at bounding box center [660, 550] width 1083 height 1106
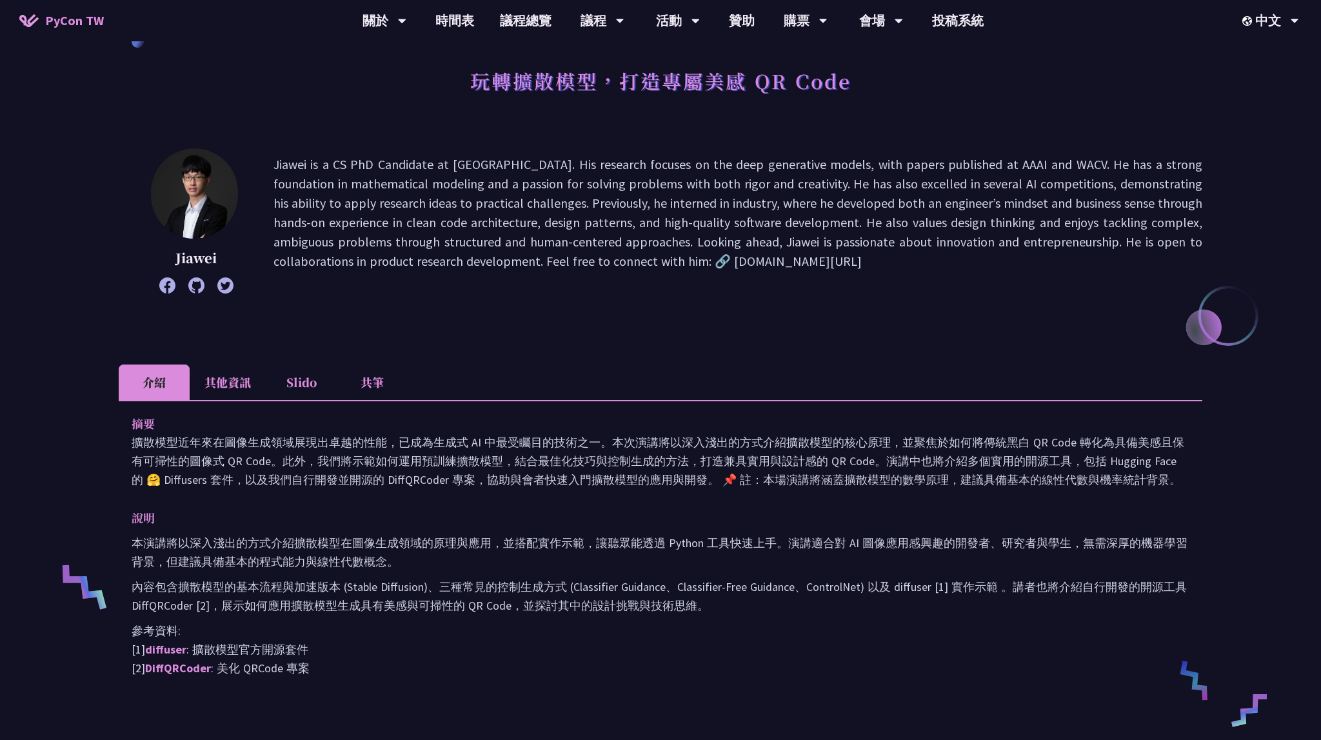
click at [699, 284] on p "Jiawei is a CS PhD Candidate at [GEOGRAPHIC_DATA]. His research focuses on the …" at bounding box center [737, 221] width 929 height 132
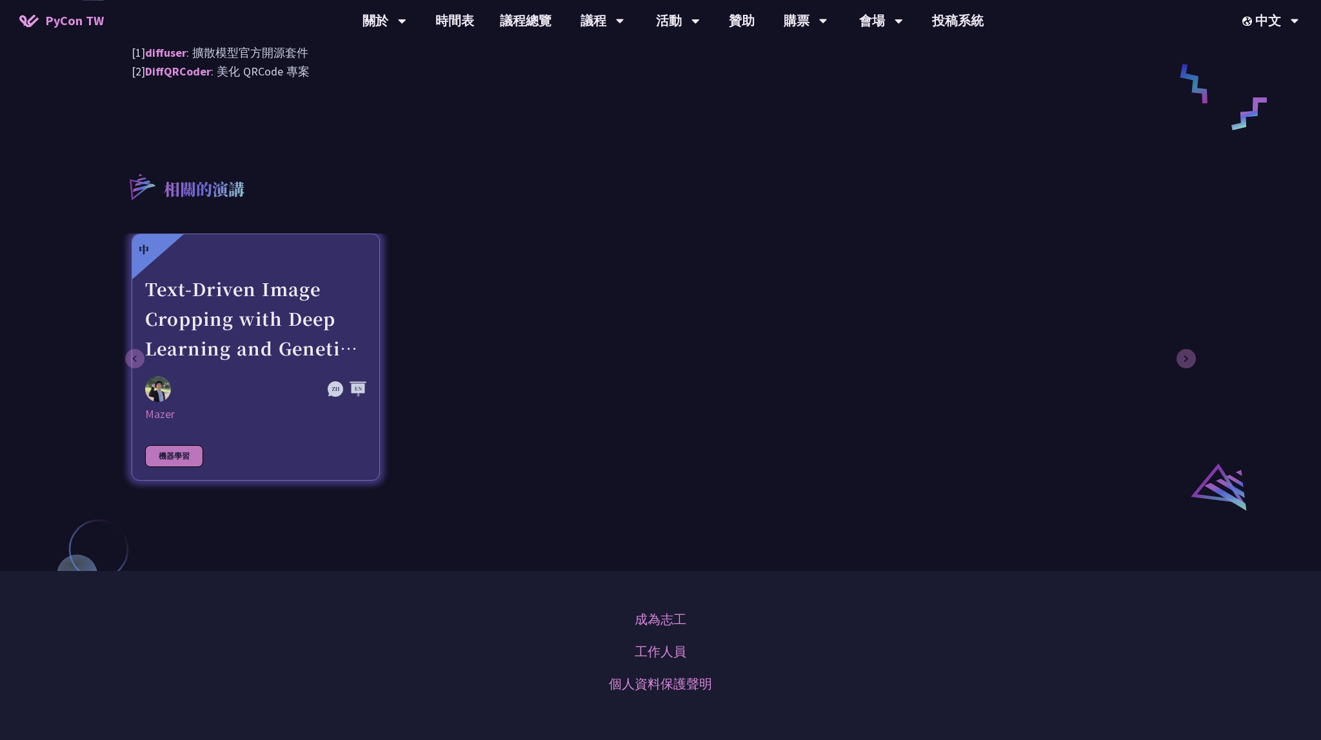
scroll to position [681, 0]
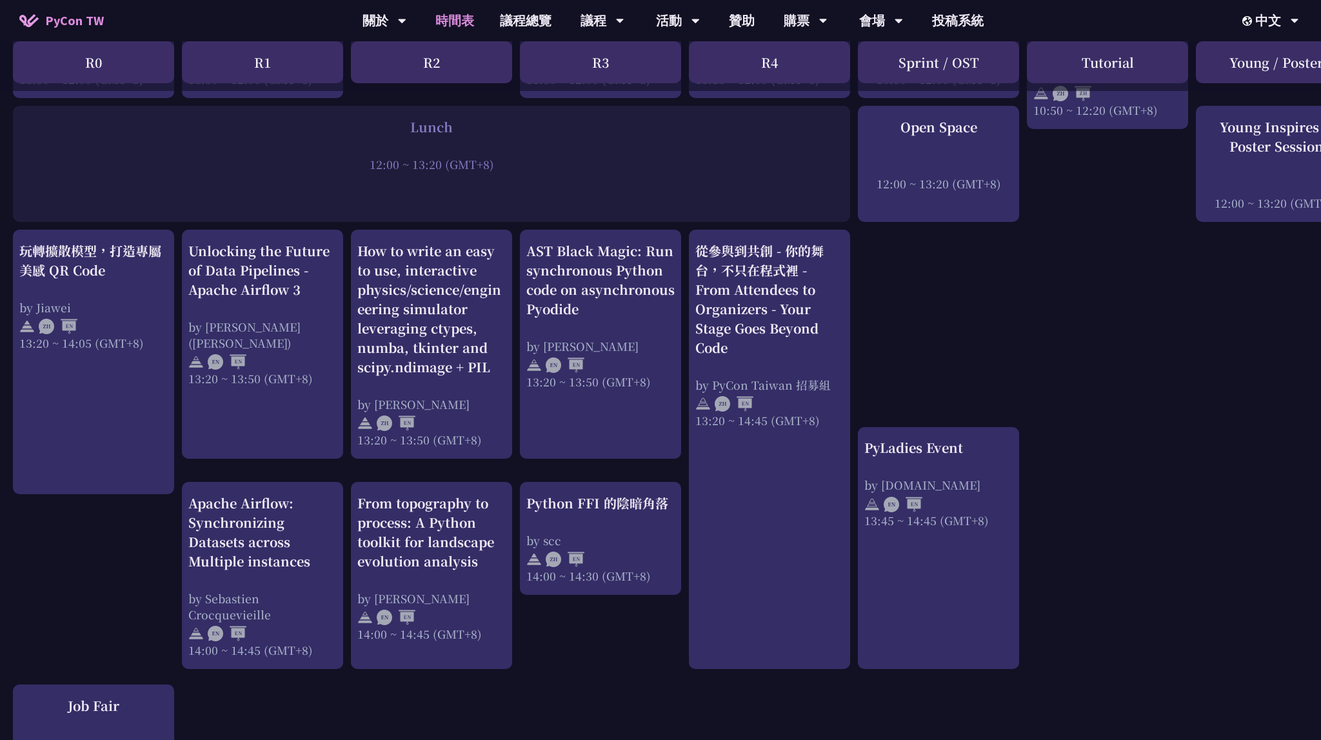
drag, startPoint x: 1098, startPoint y: 372, endPoint x: 1089, endPoint y: 368, distance: 10.1
click at [1094, 370] on div "An Introduction to the GIL for Python Beginners: Disabling It in Python 3.13 an…" at bounding box center [685, 350] width 1370 height 2083
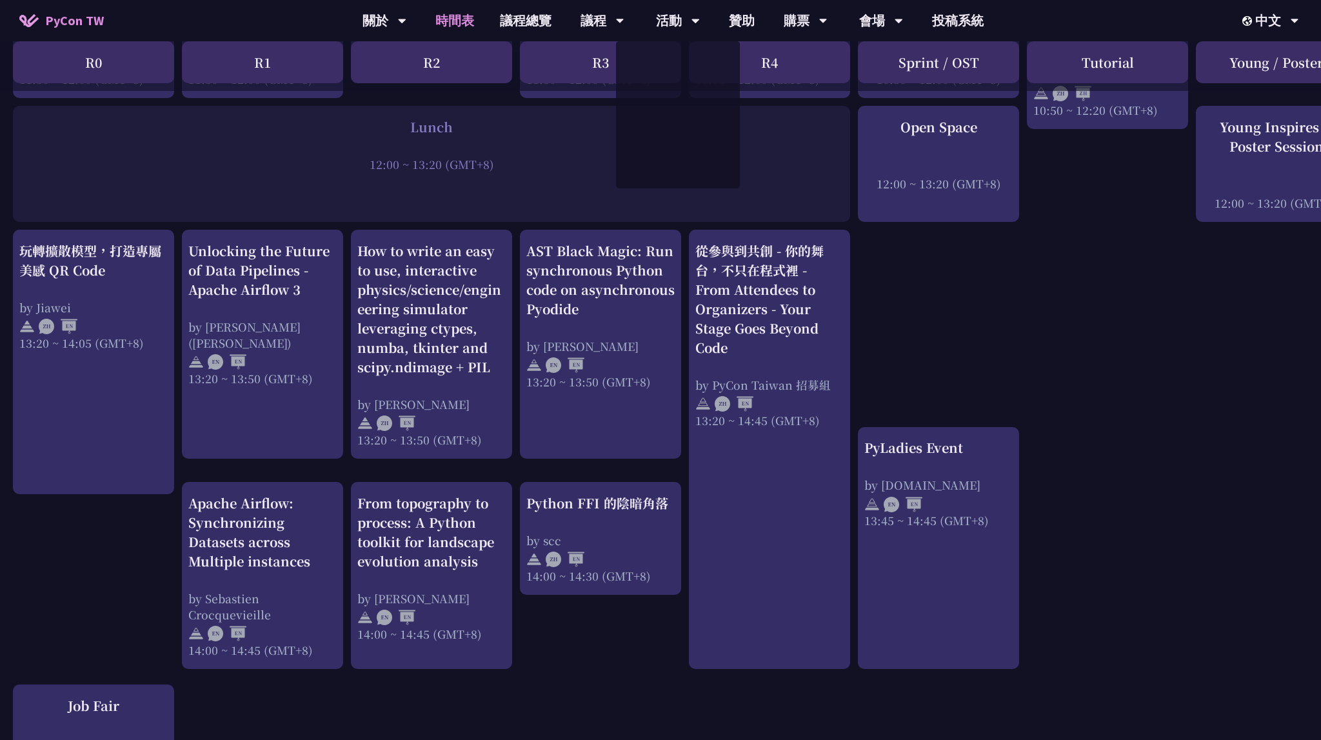
click at [1020, 321] on div "An Introduction to the GIL for Python Beginners: Disabling It in Python 3.13 an…" at bounding box center [685, 350] width 1370 height 2083
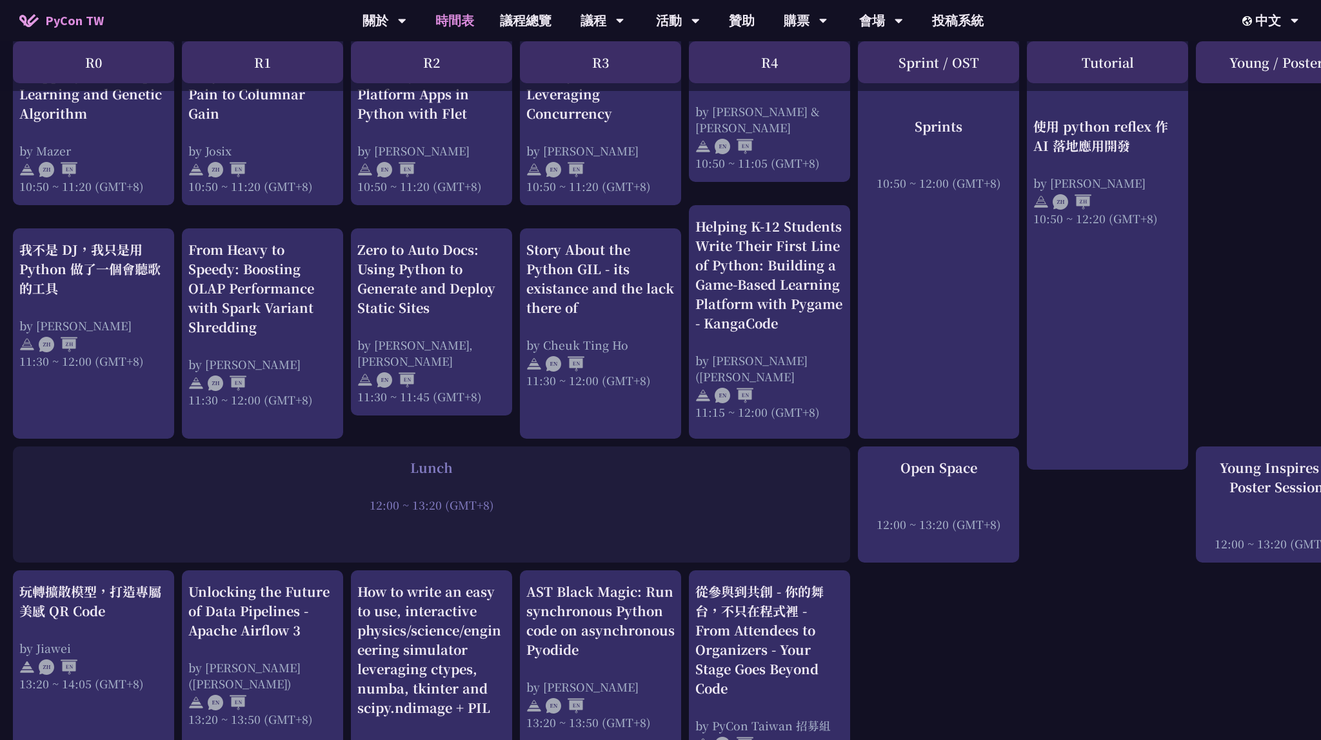
scroll to position [885, 0]
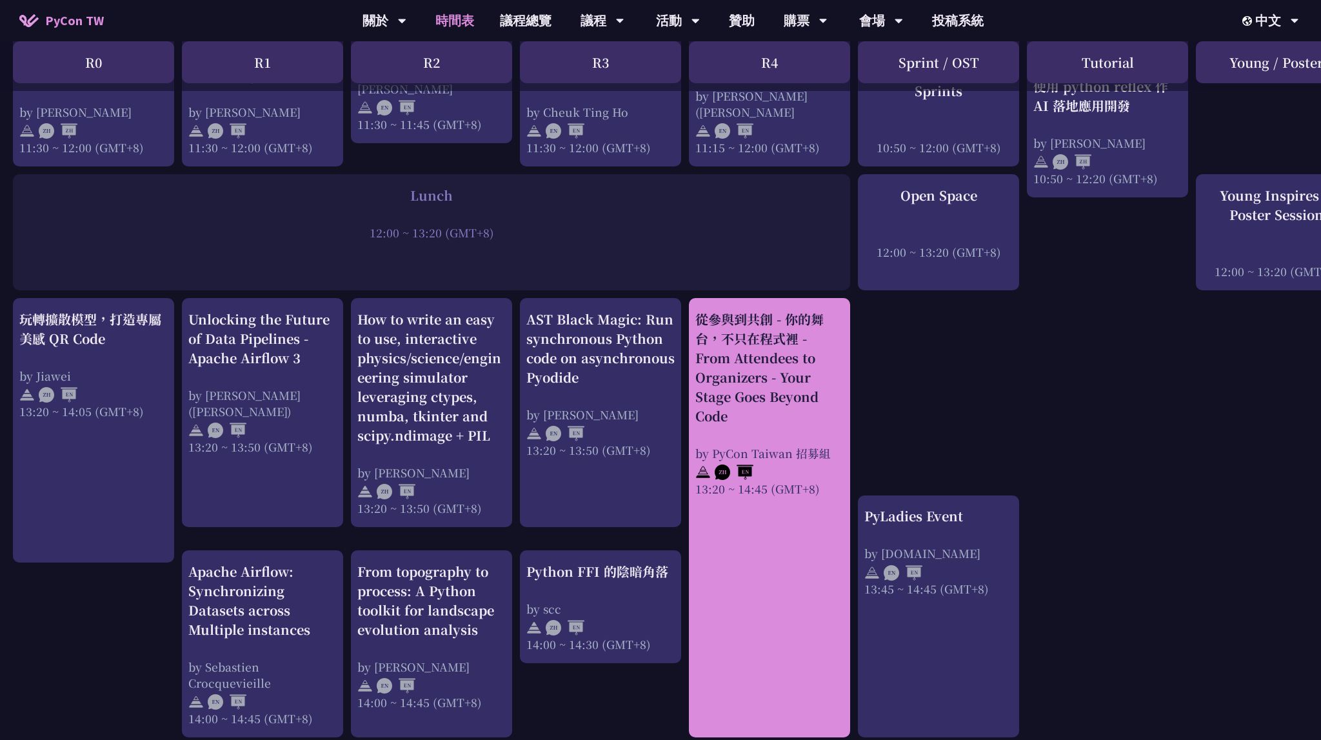
click at [789, 400] on div "從參與到共創 - 你的舞台，不只在程式裡 - From Attendees to Organizers - Your Stage Goes Beyond Co…" at bounding box center [769, 368] width 148 height 116
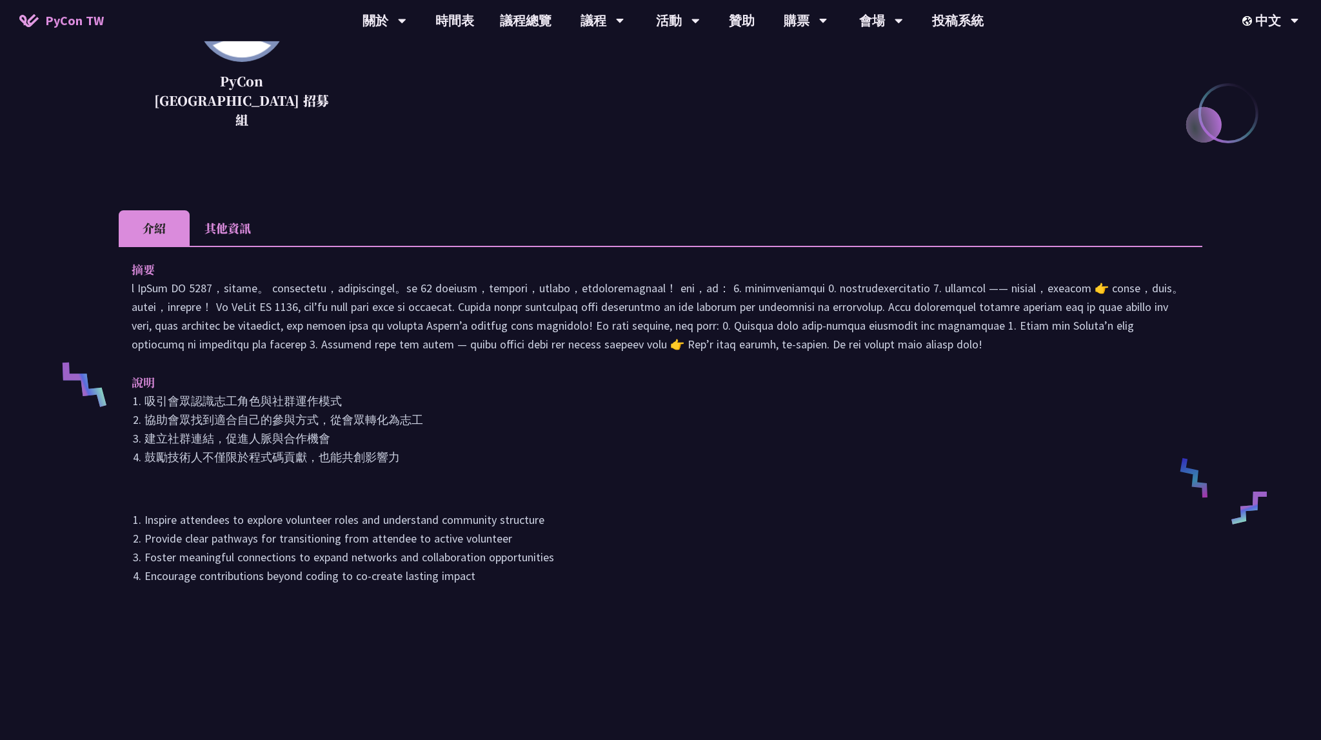
scroll to position [340, 0]
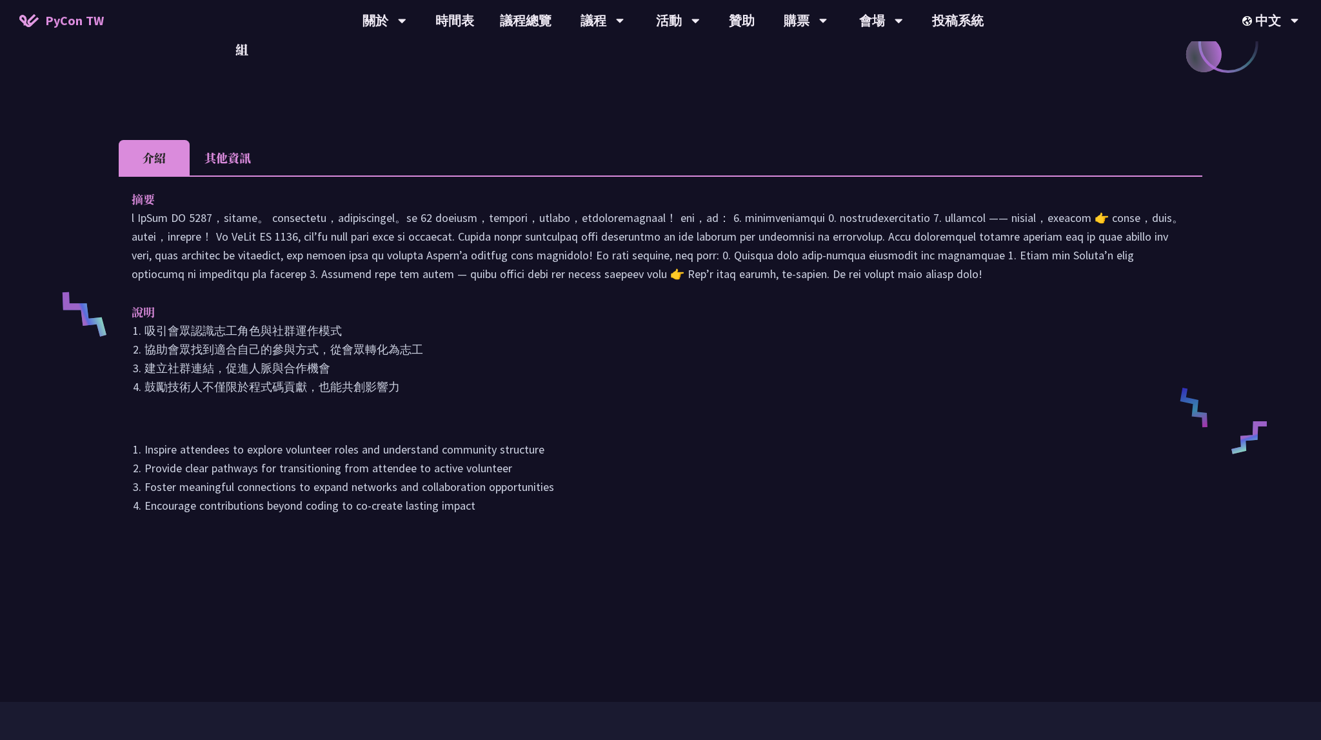
drag, startPoint x: 141, startPoint y: 202, endPoint x: 908, endPoint y: 278, distance: 771.0
click at [908, 278] on p at bounding box center [660, 245] width 1057 height 75
